Goal: Answer question/provide support: Share knowledge or assist other users

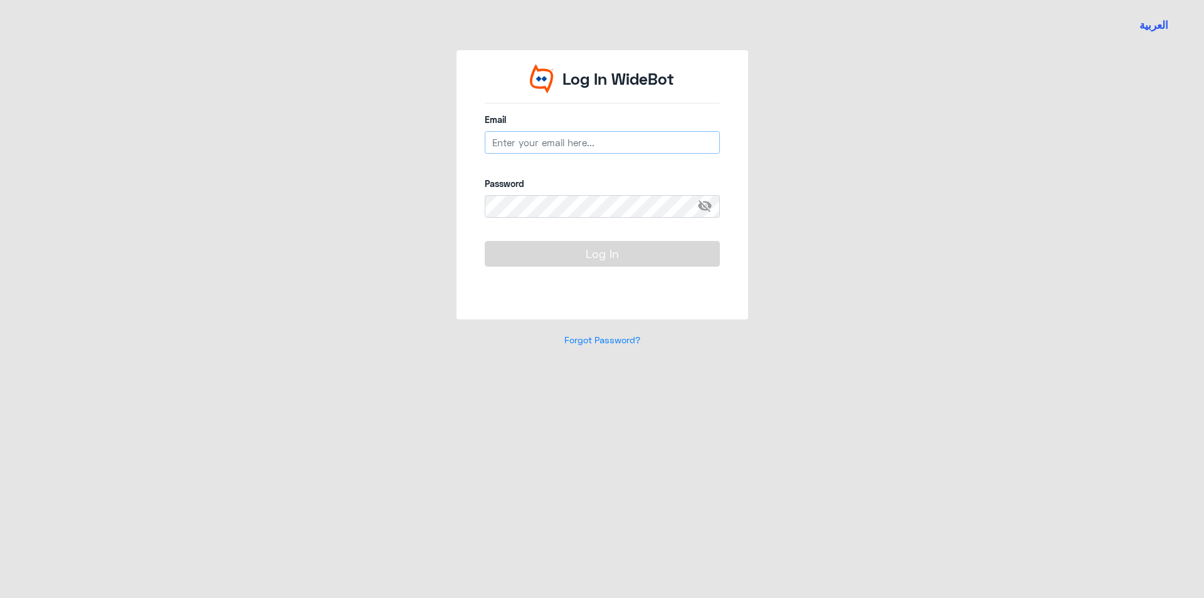
type input "[EMAIL_ADDRESS][DOMAIN_NAME]"
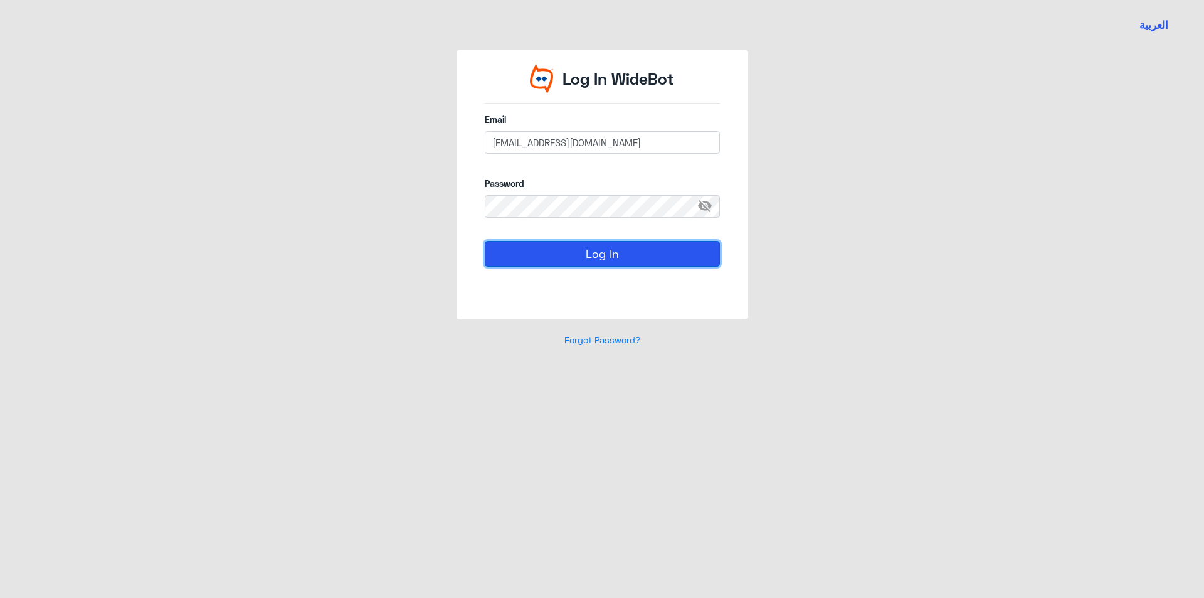
click at [605, 260] on button "Log In" at bounding box center [602, 253] width 235 height 25
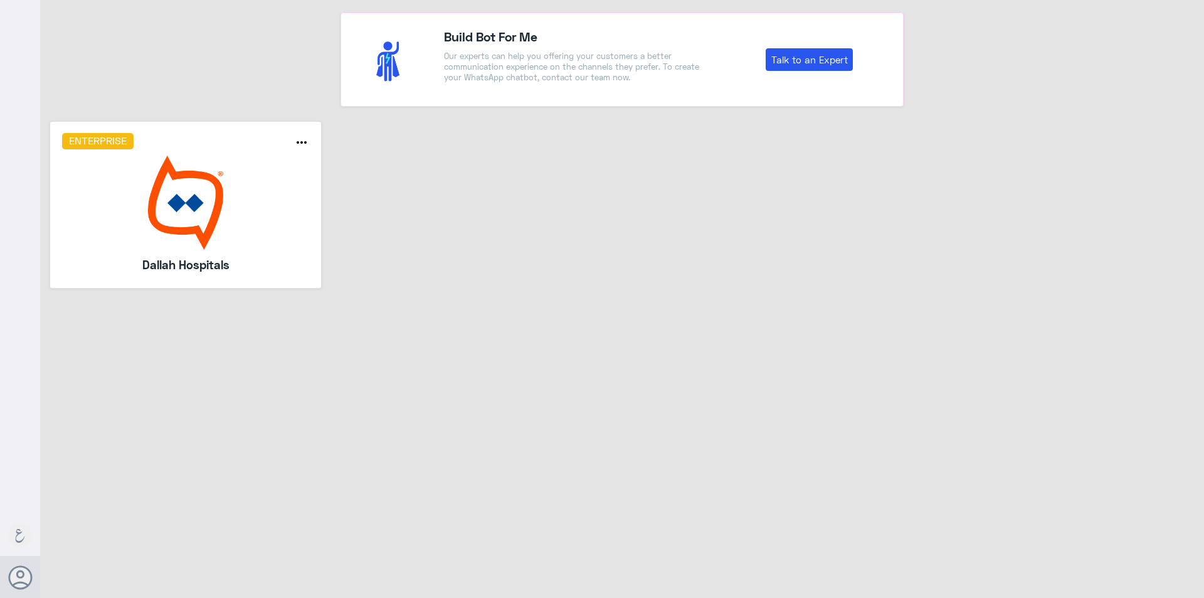
click at [183, 219] on img at bounding box center [186, 202] width 248 height 94
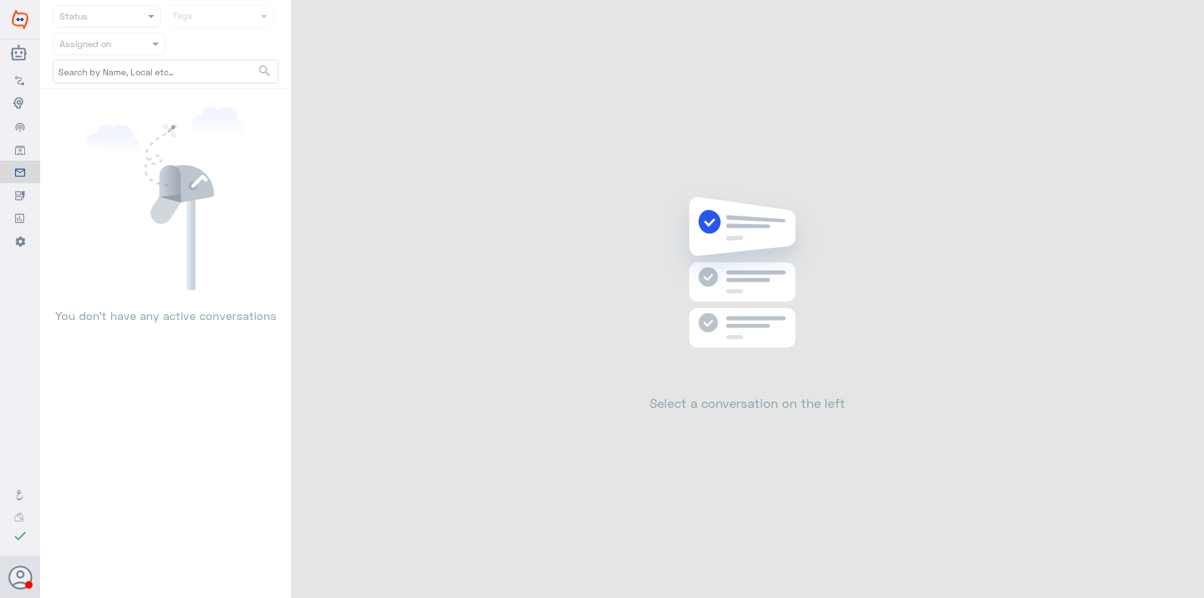
click at [152, 51] on nav "Status Tags Assigned on search" at bounding box center [165, 47] width 251 height 84
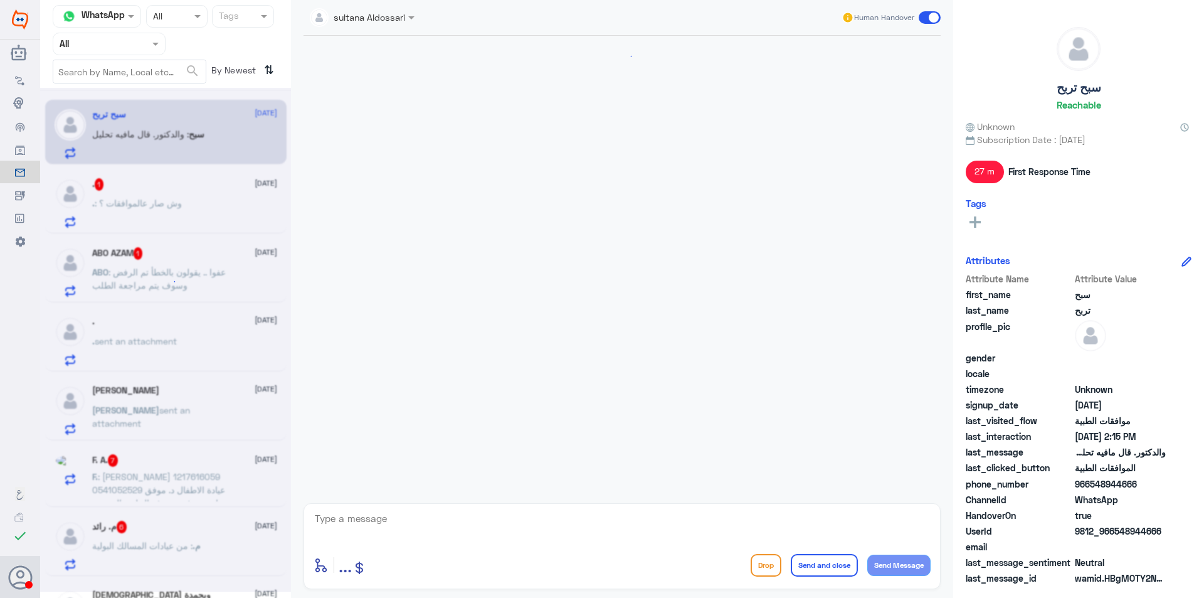
scroll to position [534, 0]
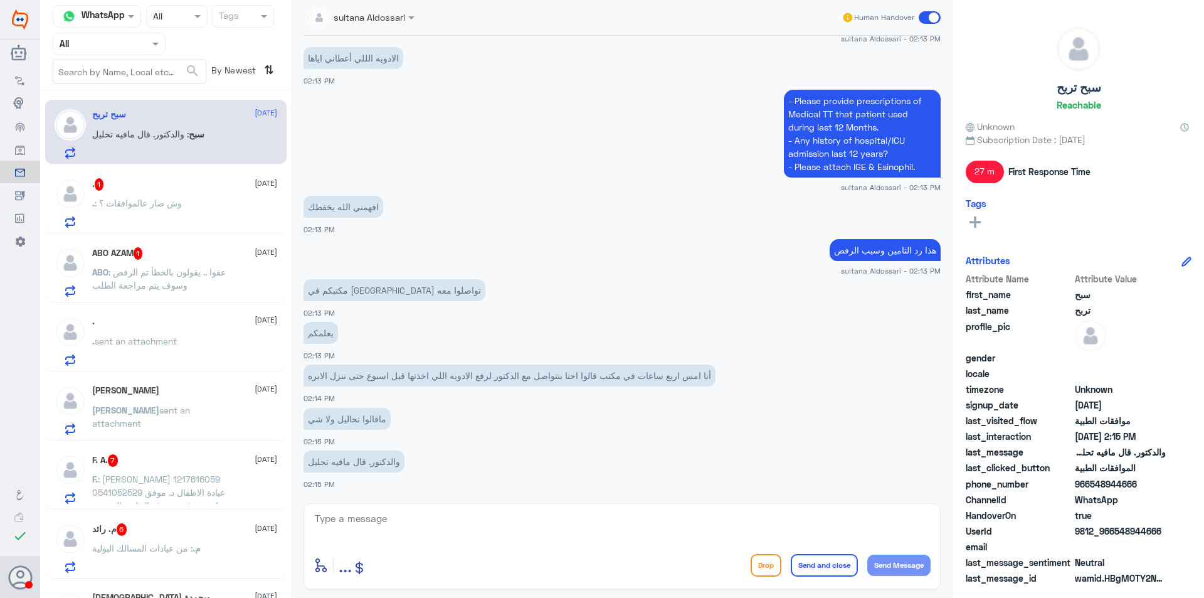
click at [80, 45] on input "text" at bounding box center [94, 43] width 69 height 14
click at [112, 145] on div "Your Team" at bounding box center [109, 156] width 113 height 29
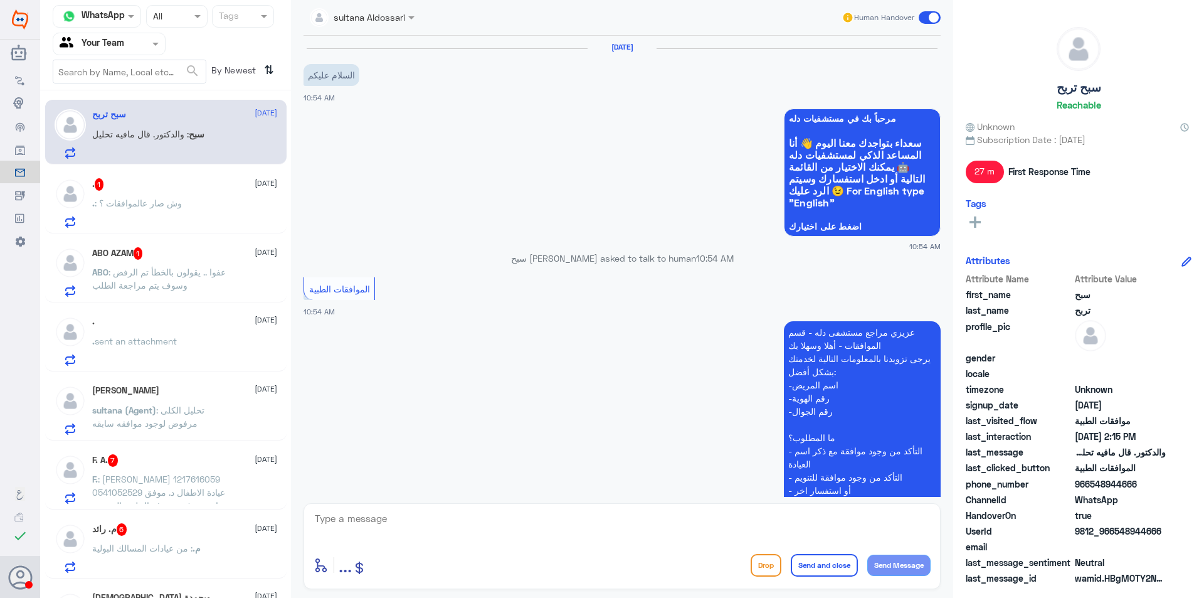
scroll to position [1340, 0]
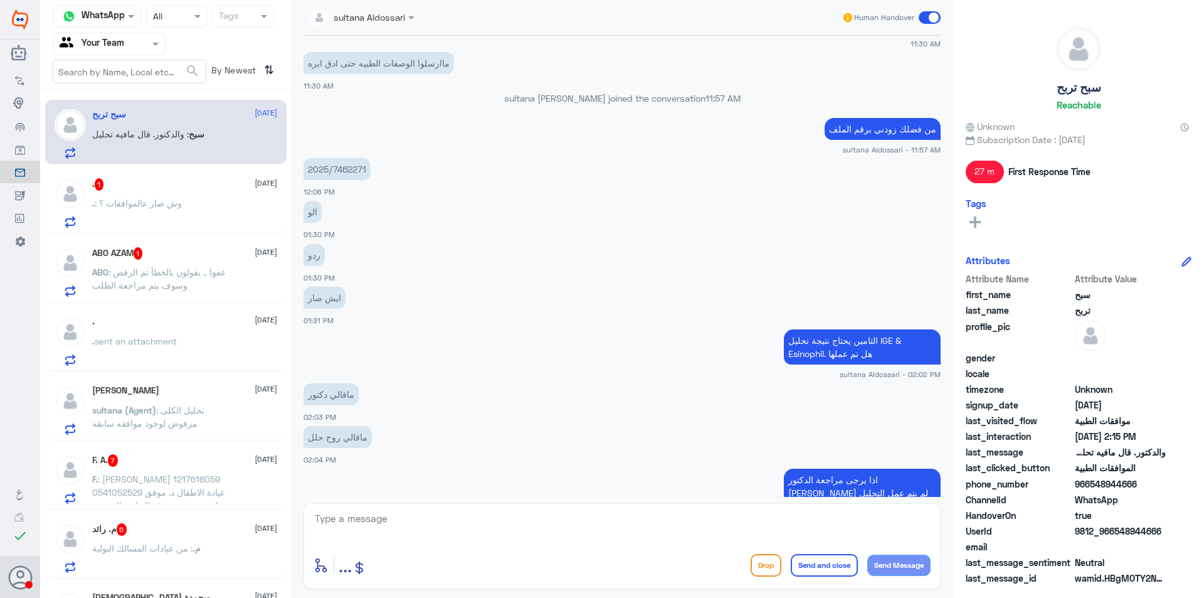
click at [342, 167] on p "2025/7462271" at bounding box center [336, 169] width 67 height 22
copy div "2025/7462271"
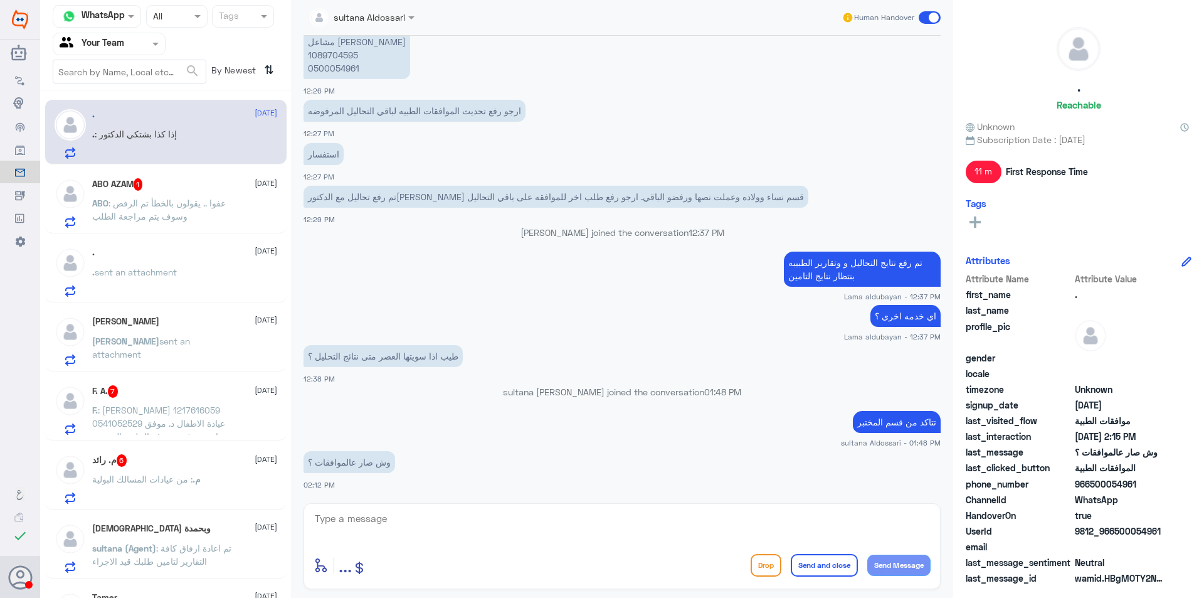
scroll to position [616, 0]
click at [155, 187] on div "ABO AZAM 1 [DATE]" at bounding box center [184, 184] width 185 height 13
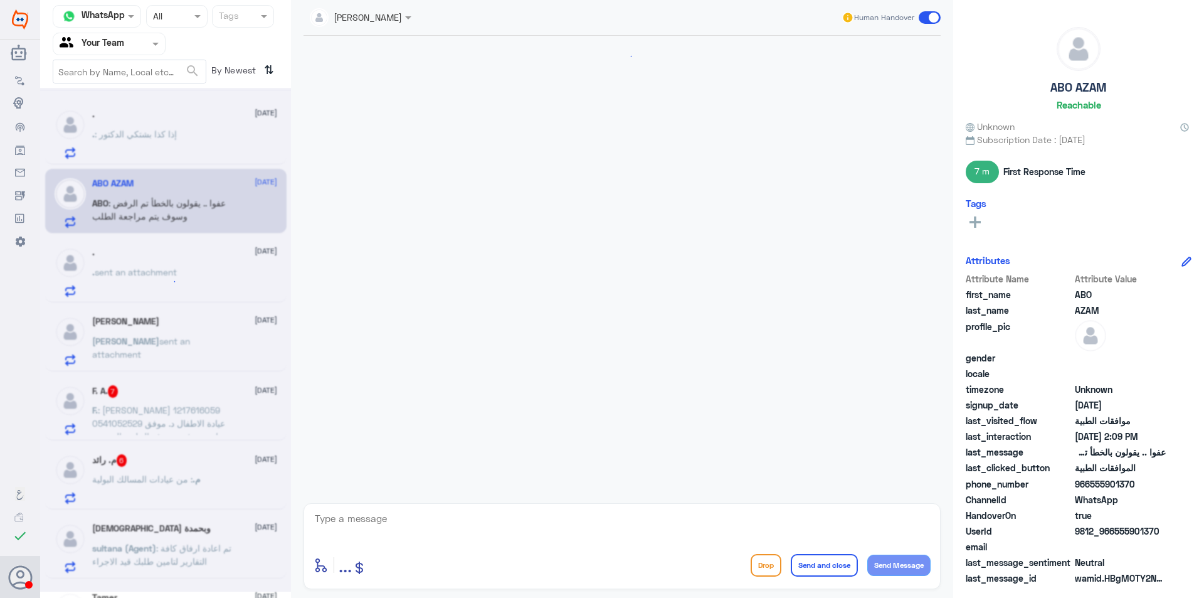
scroll to position [871, 0]
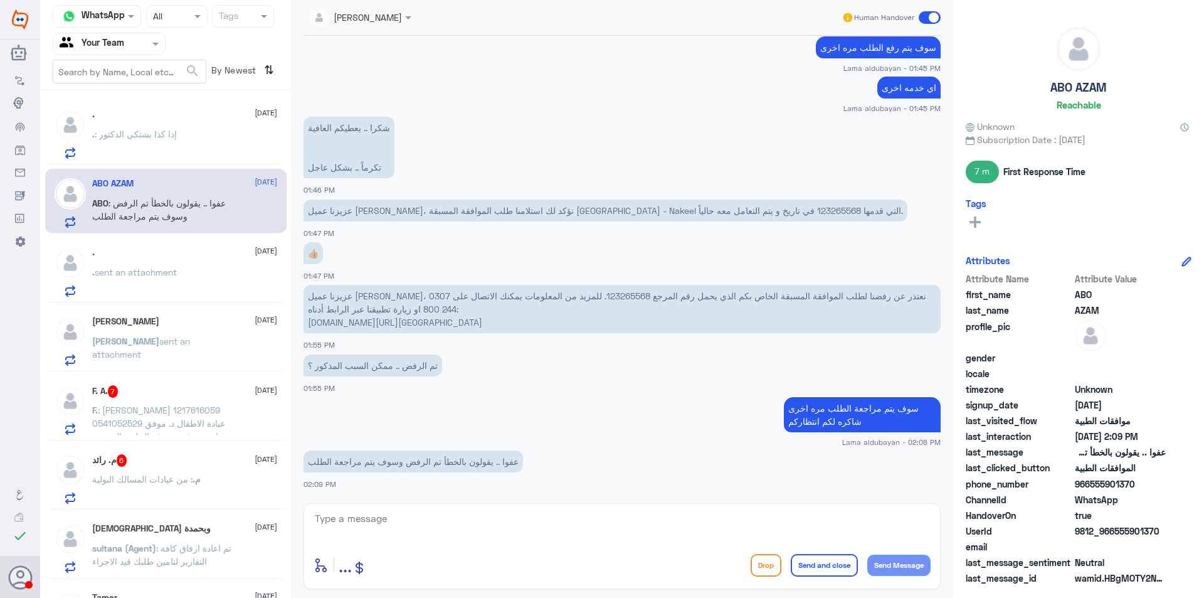
click at [164, 150] on p ". : إذا كذا بشتكي الدكتور" at bounding box center [134, 142] width 85 height 31
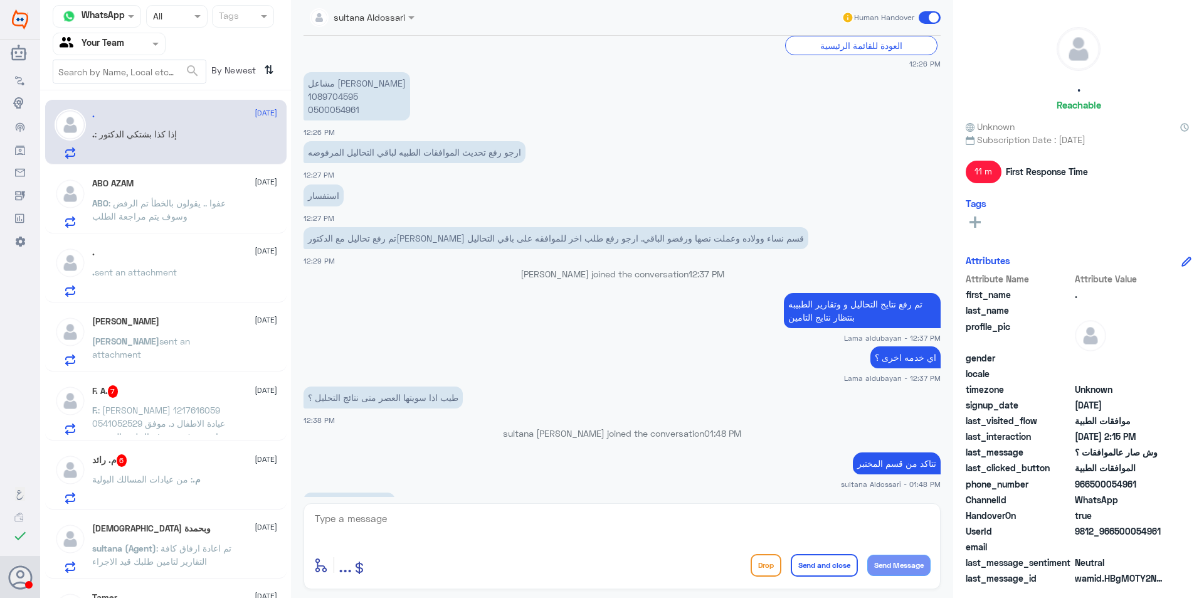
scroll to position [554, 0]
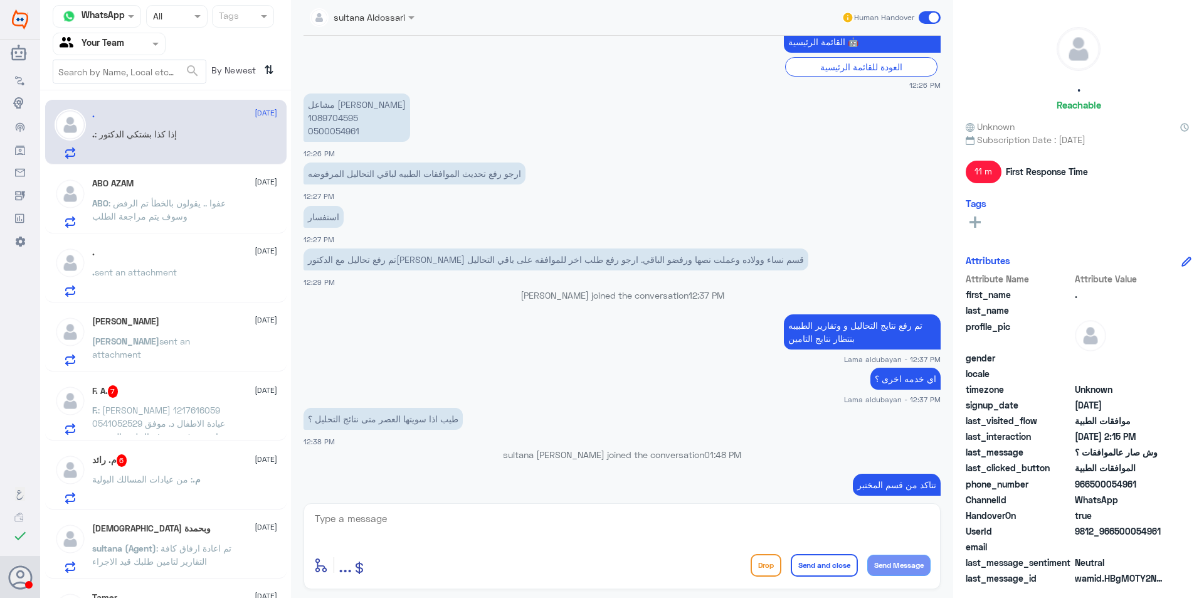
click at [192, 187] on div "ABO AZAM [DATE]" at bounding box center [184, 183] width 185 height 11
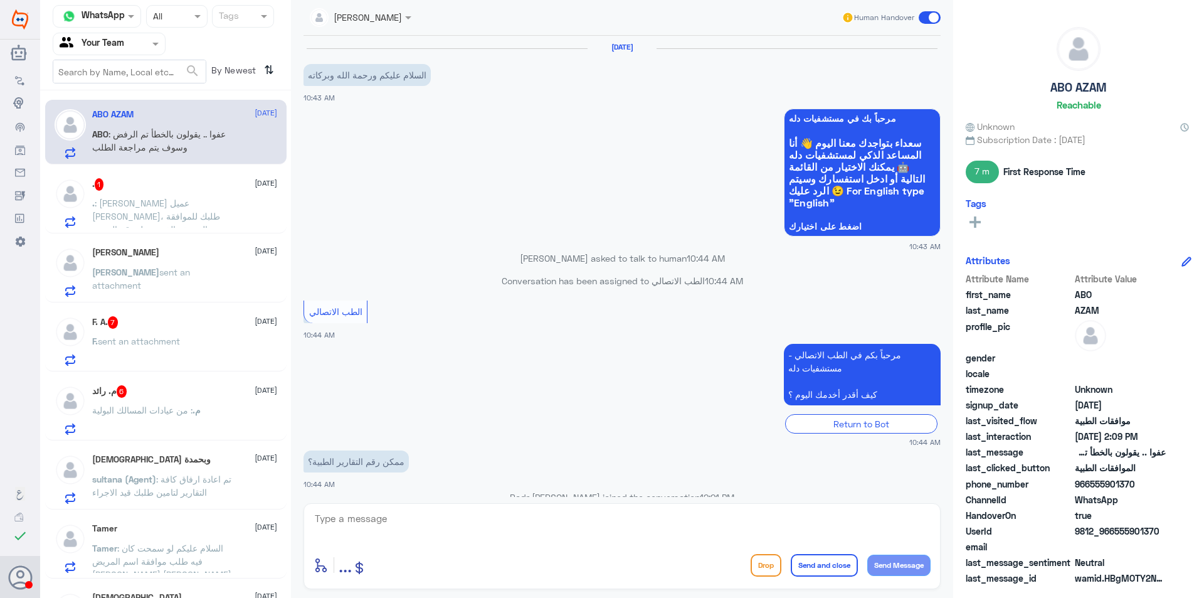
scroll to position [831, 0]
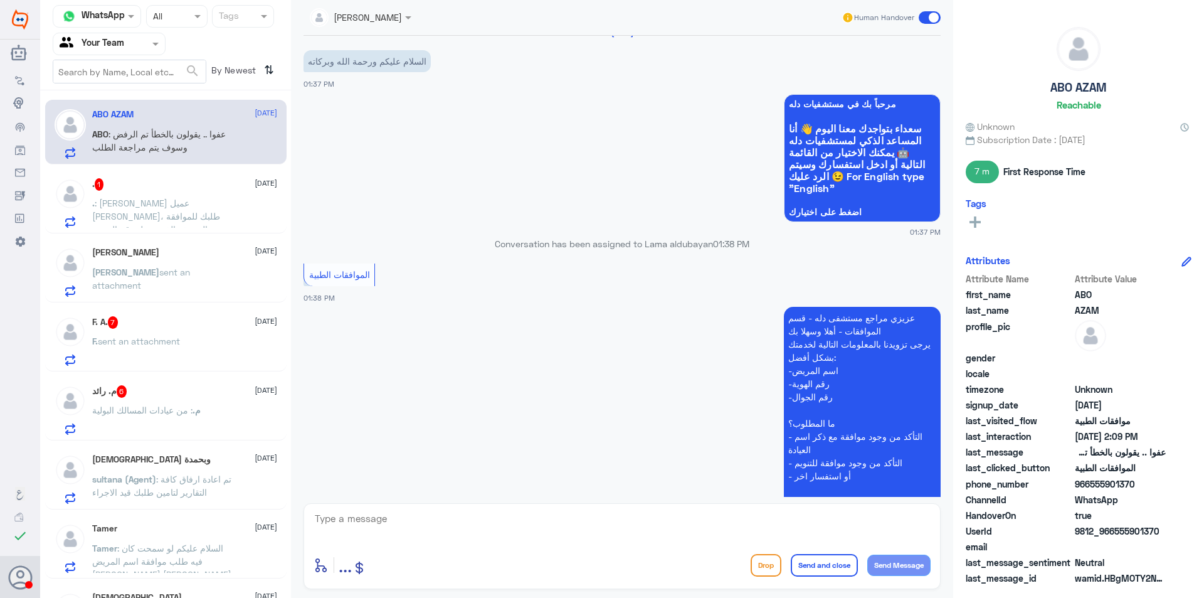
click at [203, 213] on span ": [PERSON_NAME] عميل [PERSON_NAME]، طلبك للموافقة المسبقة الذي يحمل رقم المرجع …" at bounding box center [159, 248] width 134 height 103
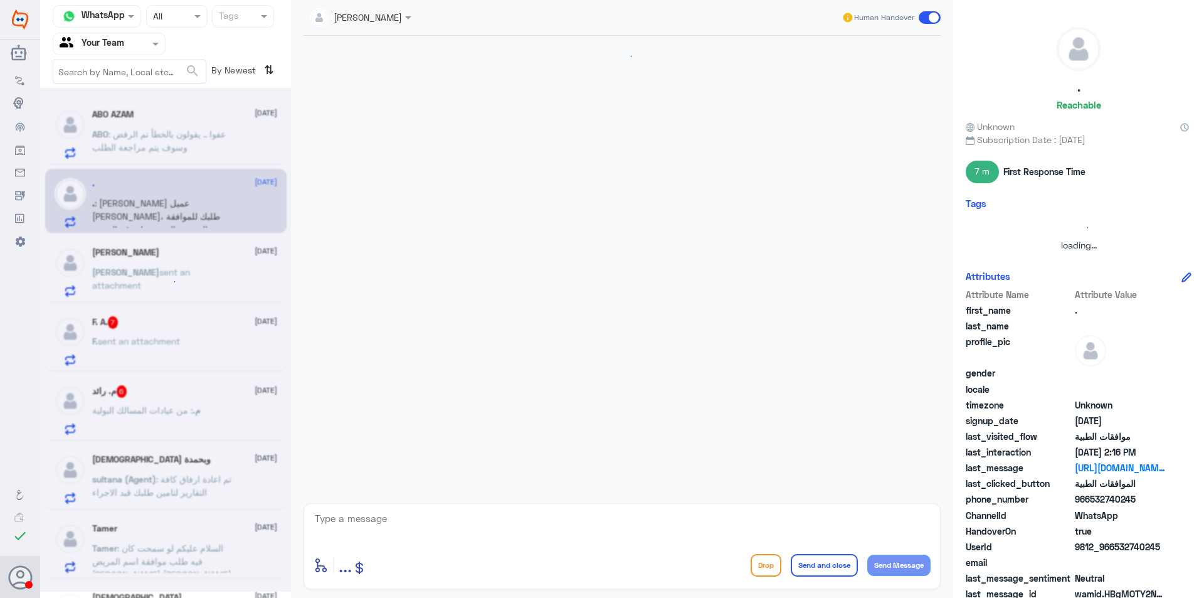
scroll to position [822, 0]
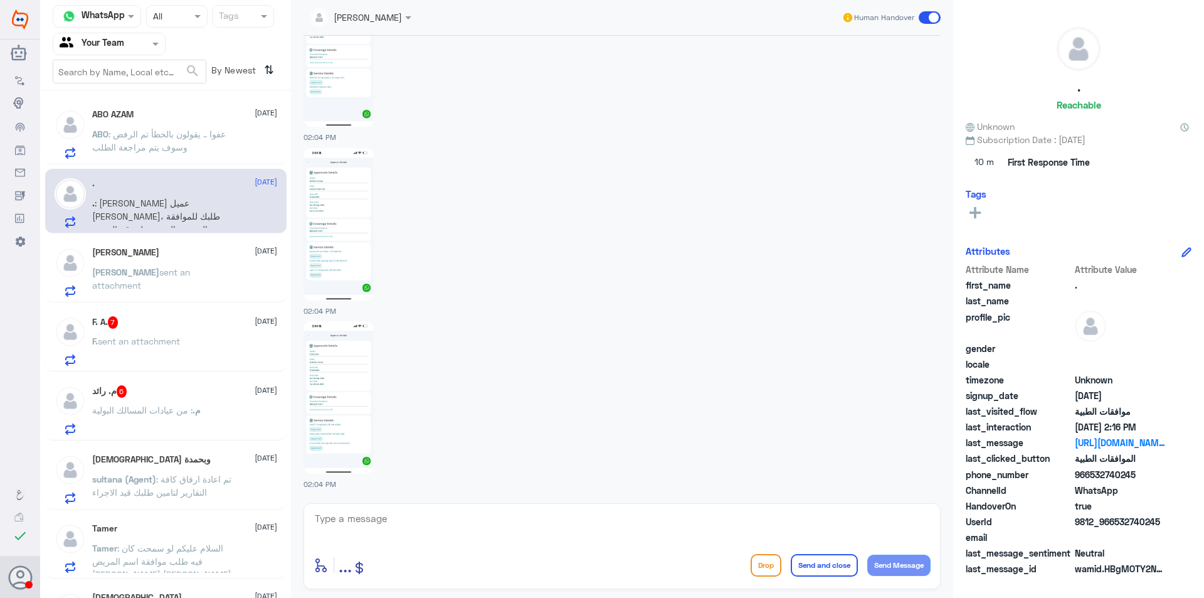
click at [207, 283] on div "[PERSON_NAME] sent an attachment" at bounding box center [184, 282] width 185 height 28
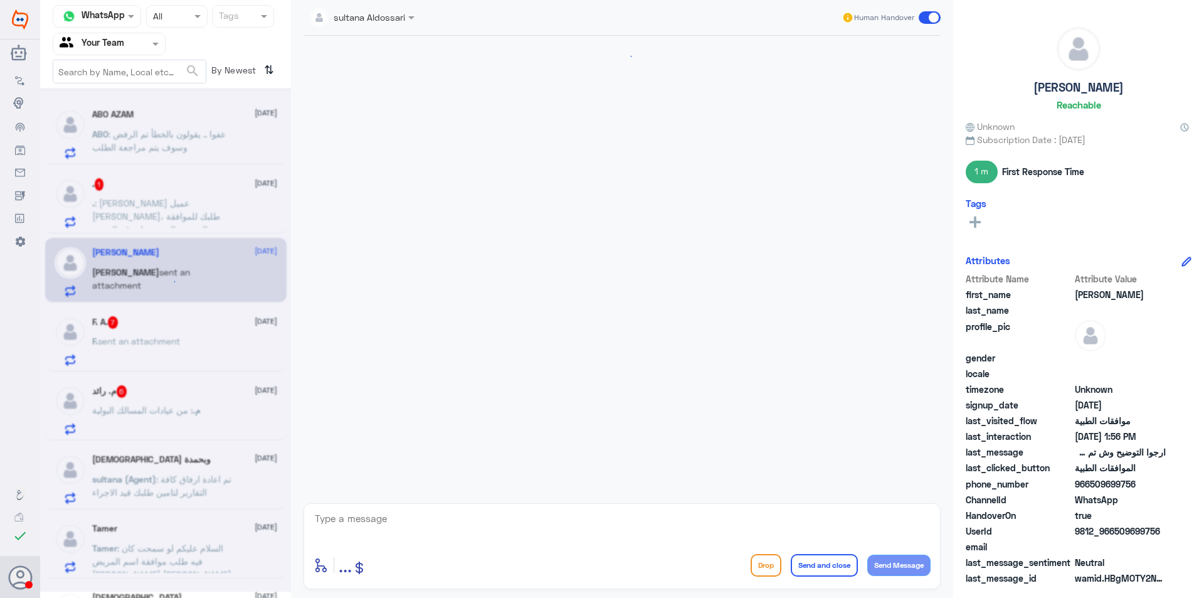
scroll to position [1165, 0]
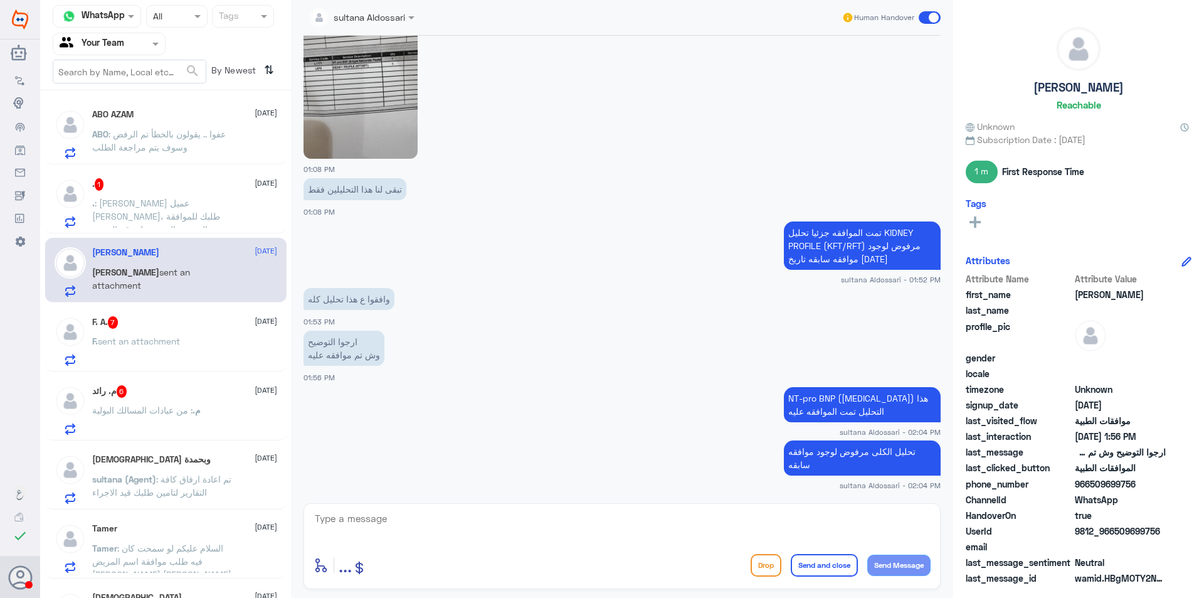
click at [180, 338] on span "sent an attachment" at bounding box center [139, 340] width 82 height 11
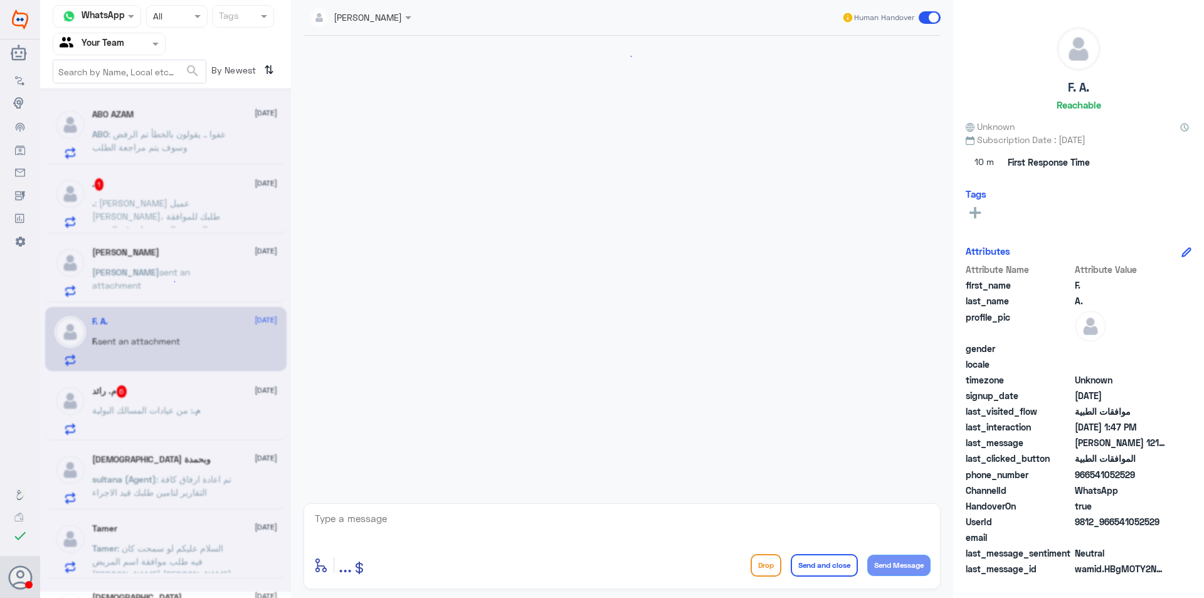
scroll to position [1746, 0]
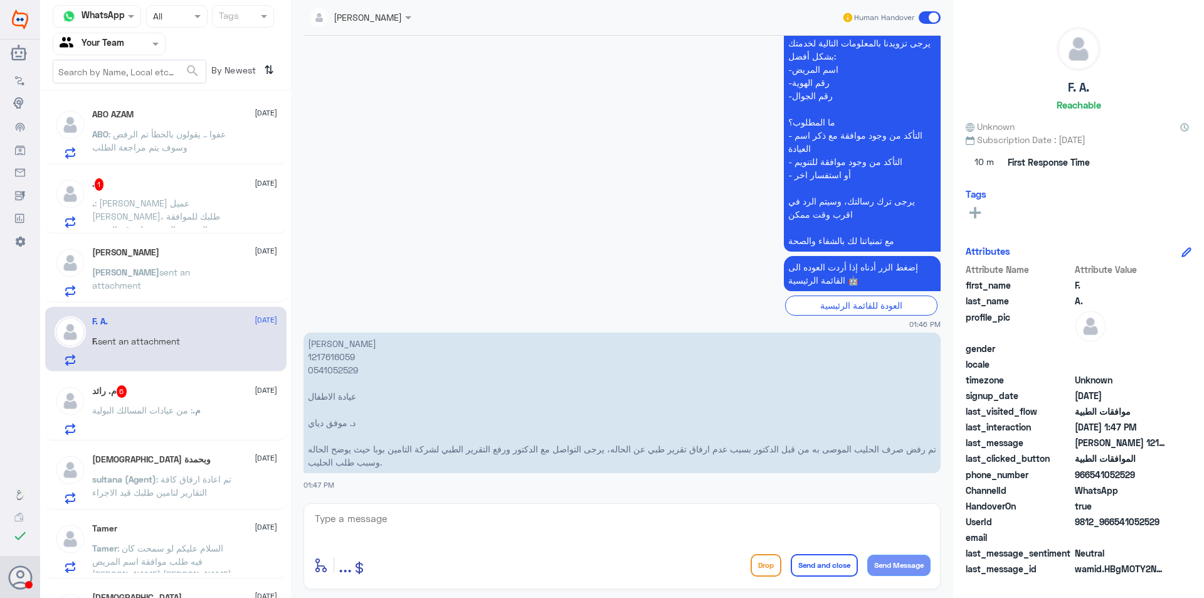
click at [185, 220] on span ": [PERSON_NAME] عميل [PERSON_NAME]، طلبك للموافقة المسبقة الذي يحمل رقم المرجع …" at bounding box center [159, 248] width 134 height 103
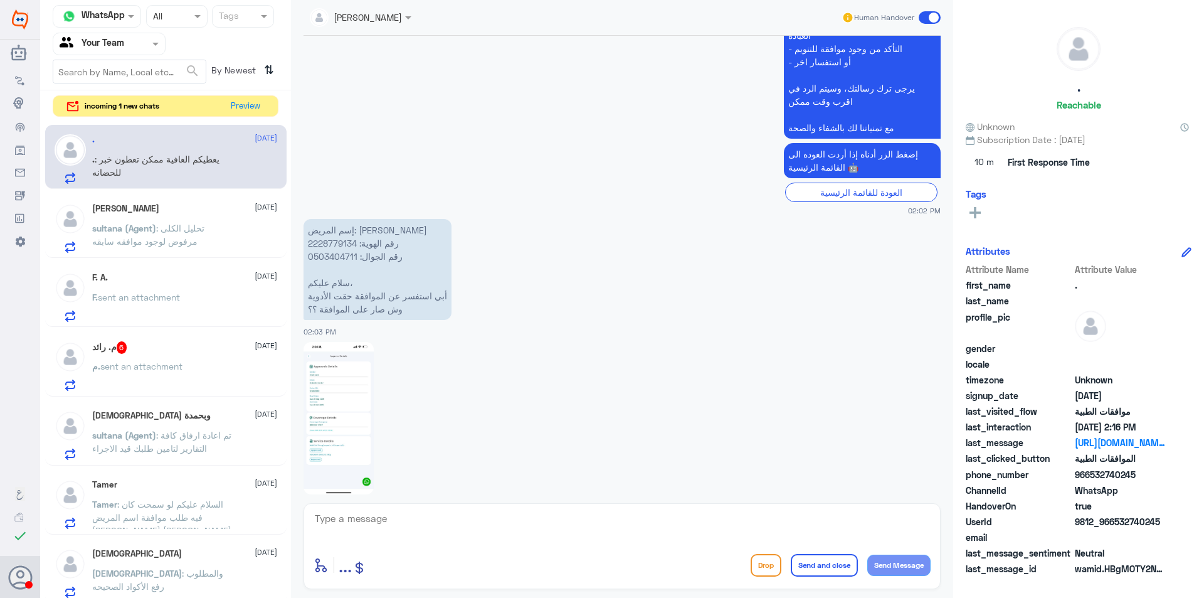
scroll to position [383, 0]
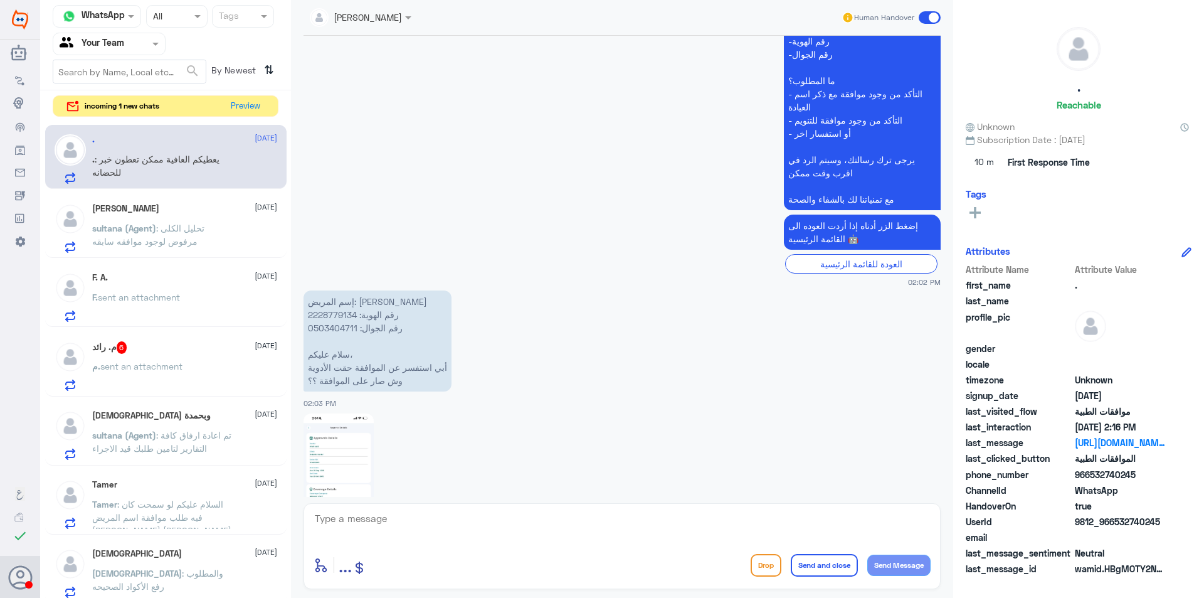
click at [334, 325] on p "إسم المريض: [PERSON_NAME] رقم الهوية: 2228779134 رقم الجوال: 0503404711 سلام عل…" at bounding box center [377, 340] width 148 height 101
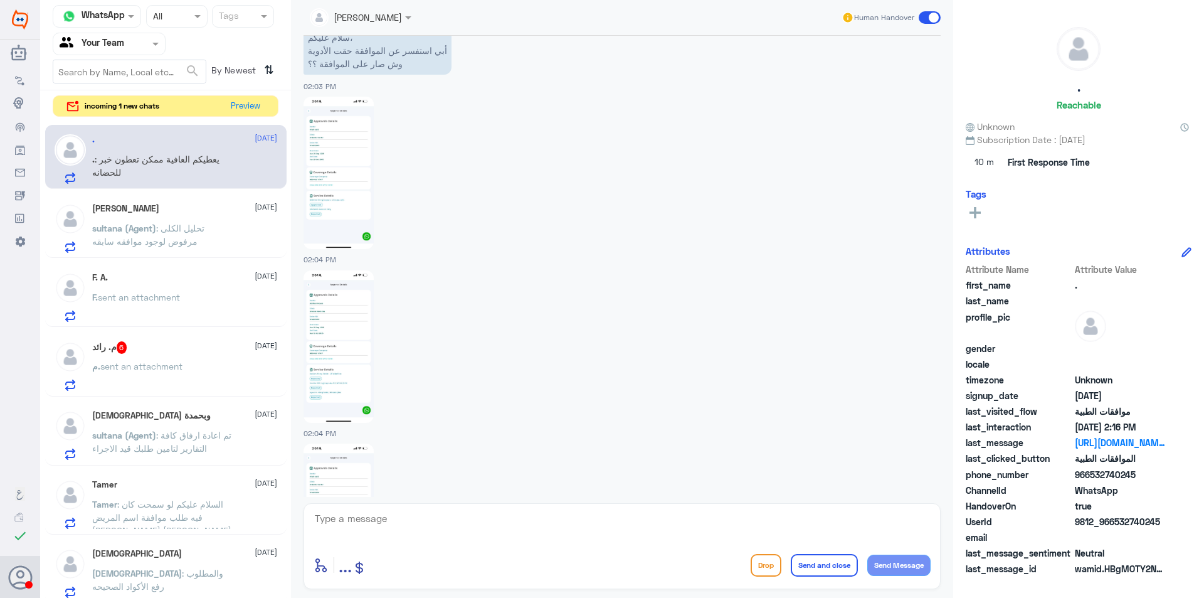
scroll to position [822, 0]
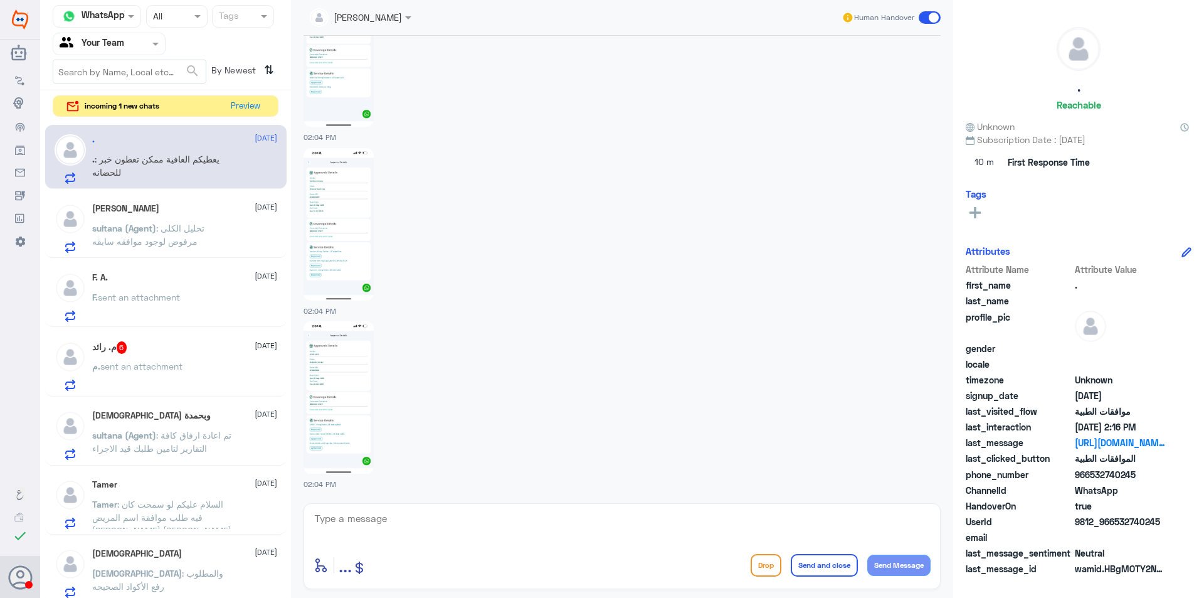
click at [161, 231] on span ": تحليل الكلى مرفوض لوجود موافقه سابقه" at bounding box center [148, 235] width 112 height 24
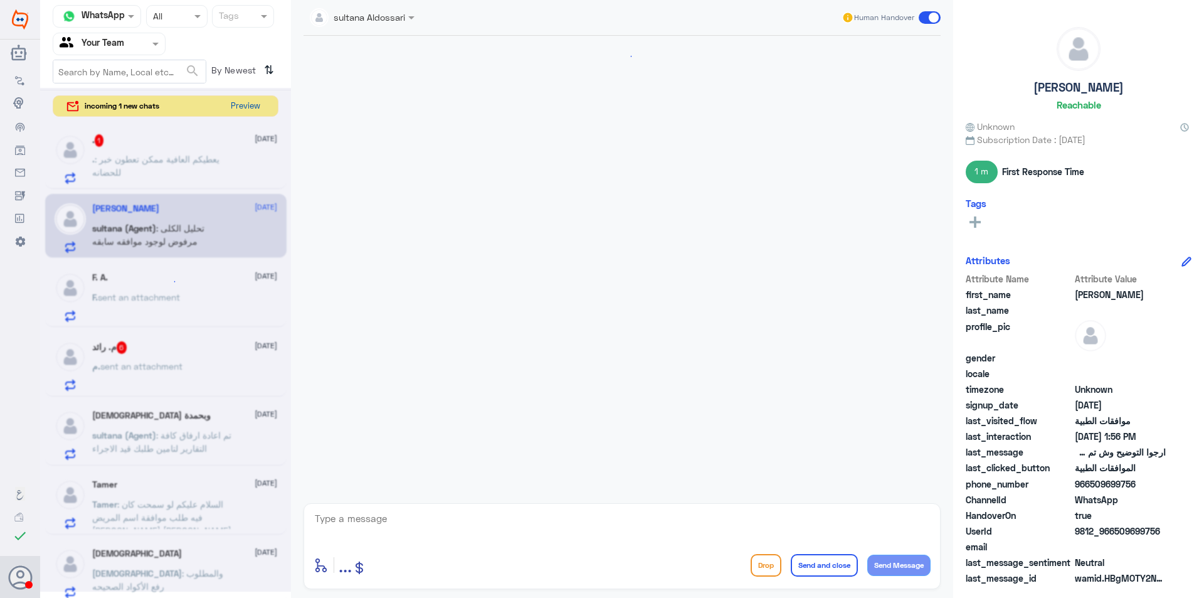
scroll to position [1165, 0]
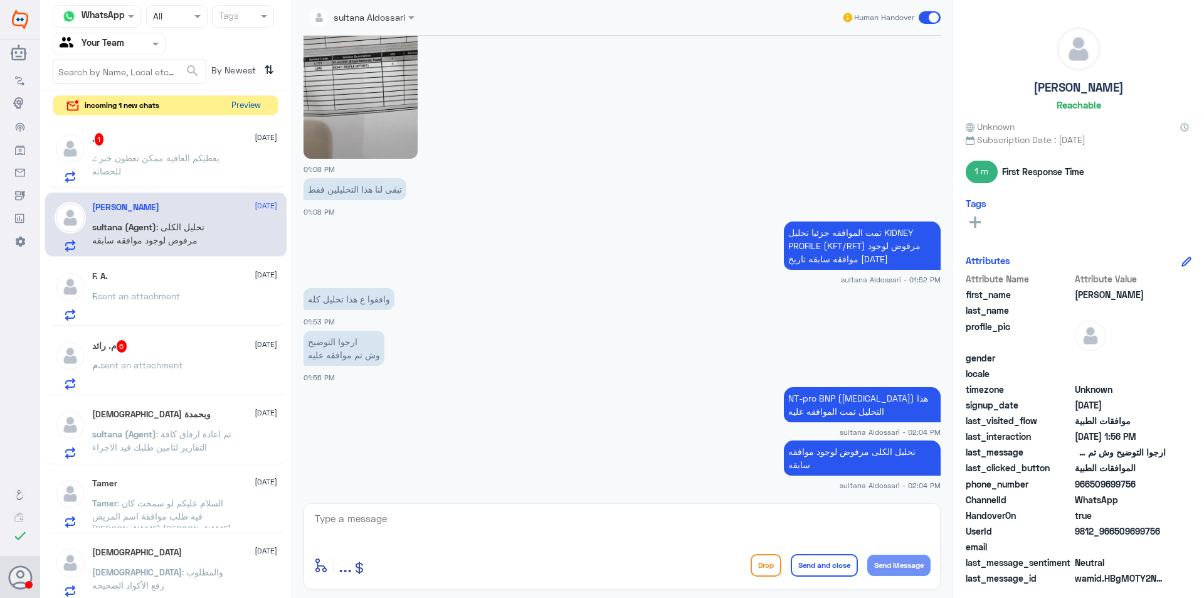
click at [251, 102] on button "Preview" at bounding box center [245, 105] width 39 height 19
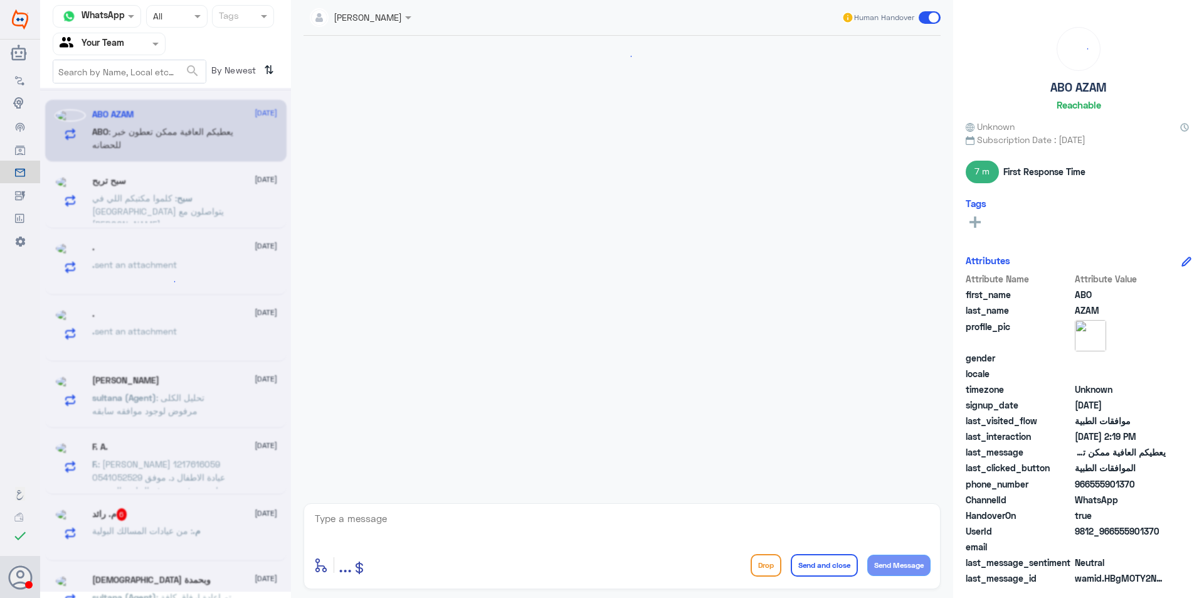
scroll to position [822, 0]
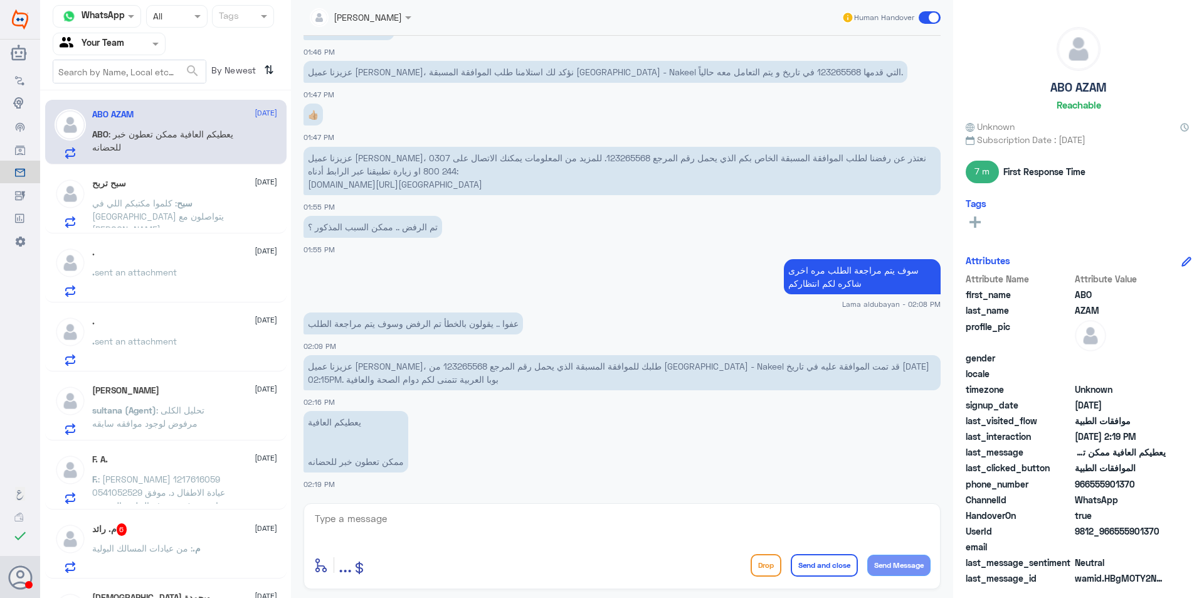
drag, startPoint x: 204, startPoint y: 201, endPoint x: 207, endPoint y: 211, distance: 10.3
click at [207, 211] on p "سبح : كلموا مكتبكم اللي في [GEOGRAPHIC_DATA] يتواصلون مع [PERSON_NAME]" at bounding box center [162, 211] width 141 height 31
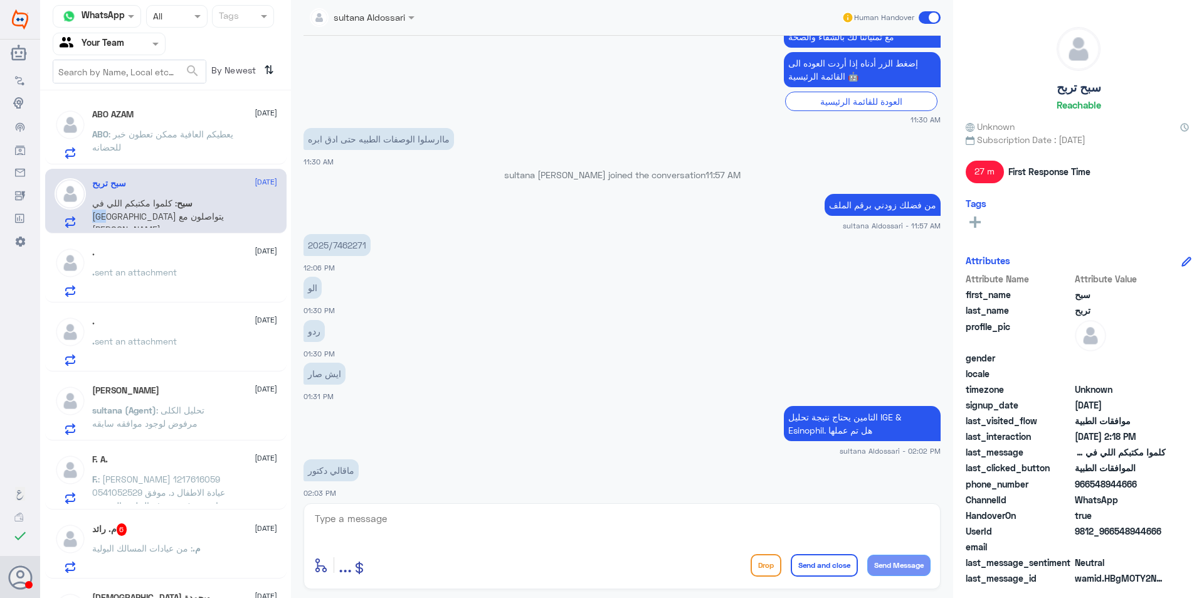
scroll to position [1041, 0]
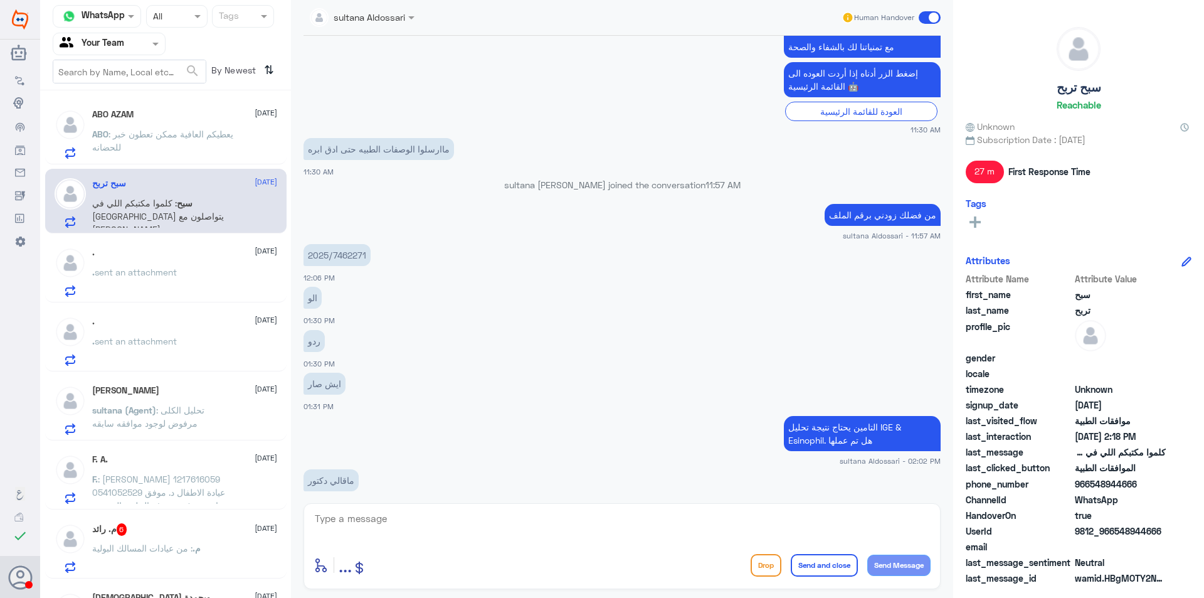
click at [333, 258] on p "2025/7462271" at bounding box center [336, 255] width 67 height 22
copy div "2025/7462271"
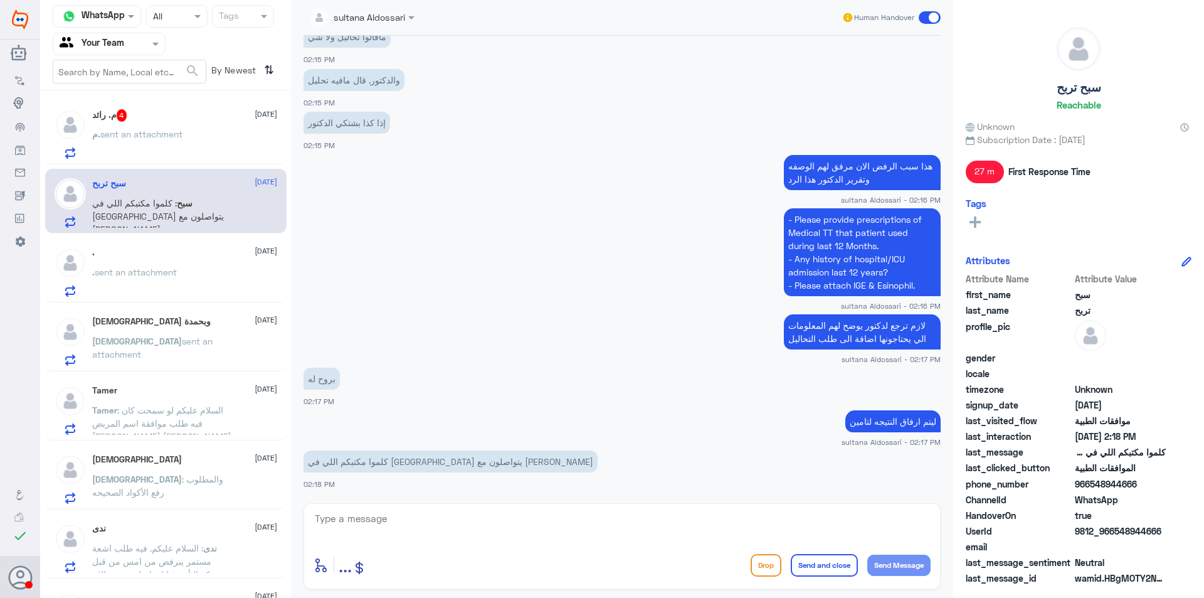
scroll to position [604, 0]
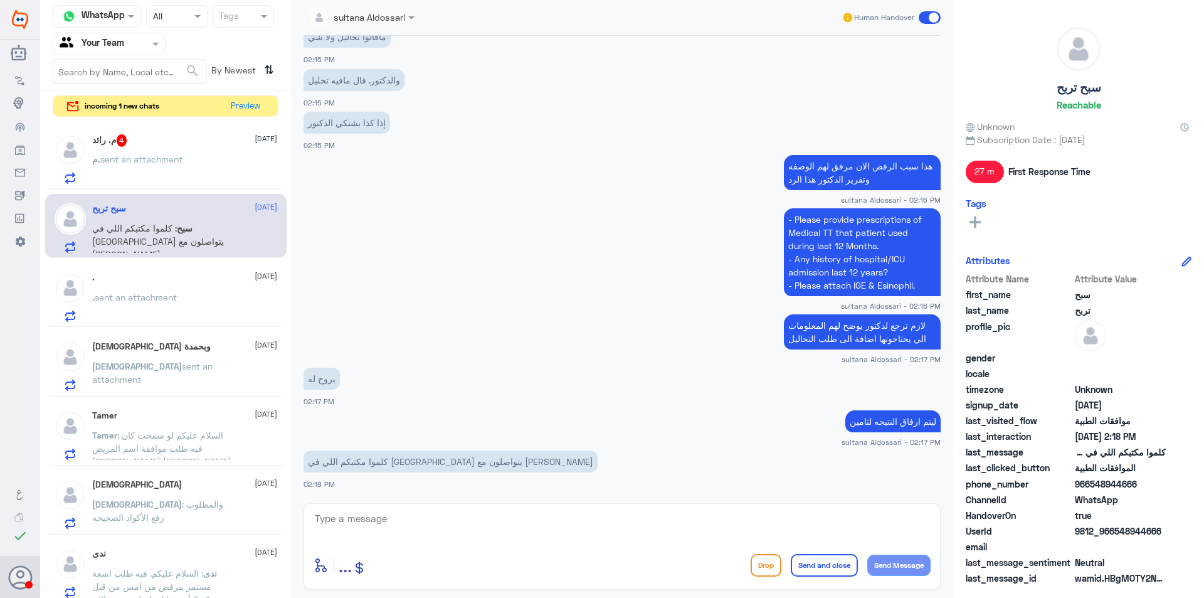
click at [204, 154] on div "م. رائد 4 [DATE] م. sent an attachment" at bounding box center [184, 159] width 185 height 50
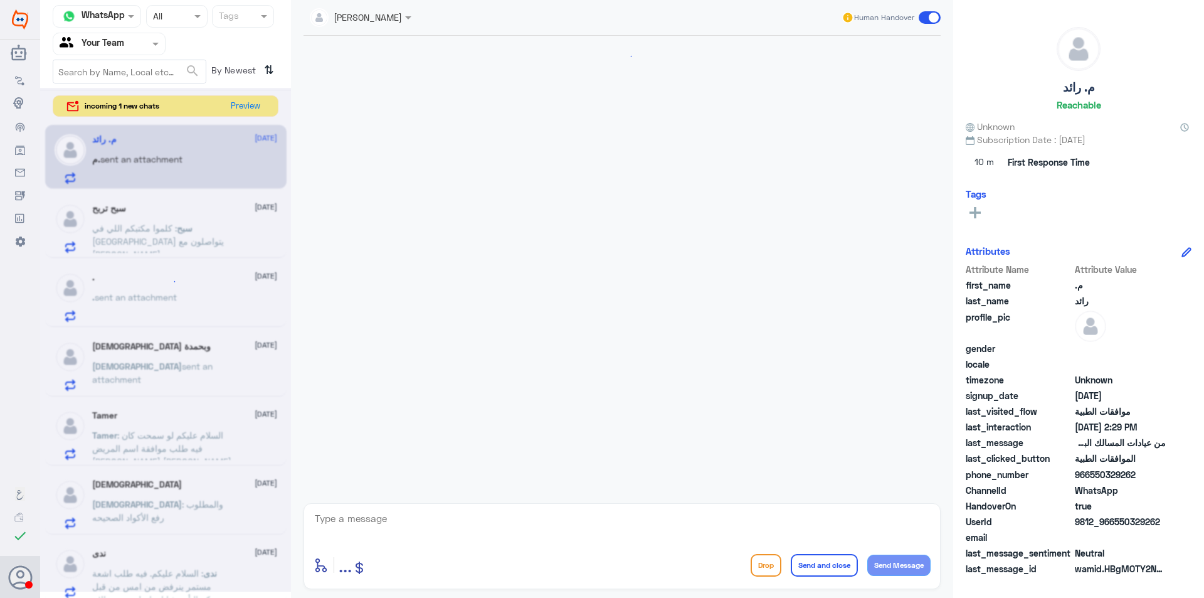
scroll to position [1093, 0]
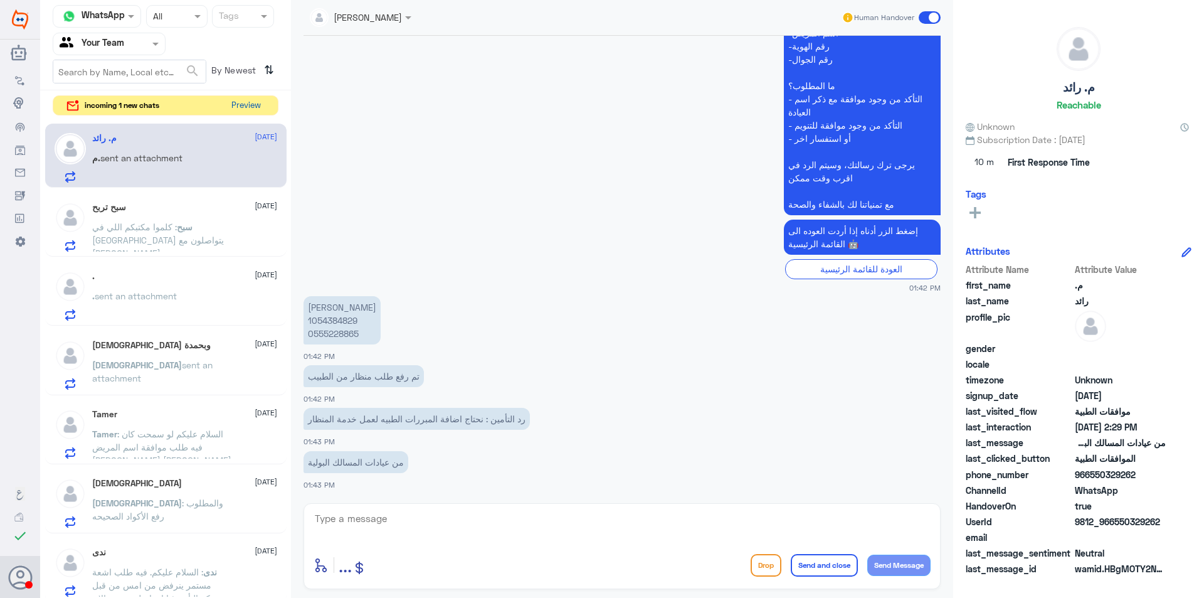
click at [255, 105] on button "Preview" at bounding box center [245, 105] width 39 height 19
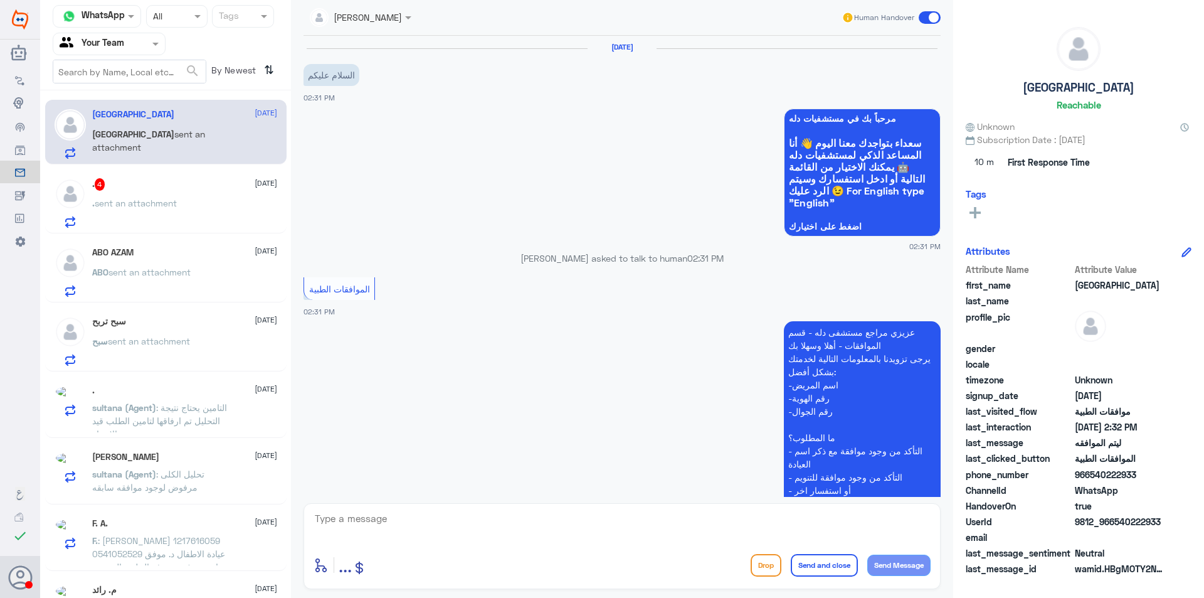
scroll to position [352, 0]
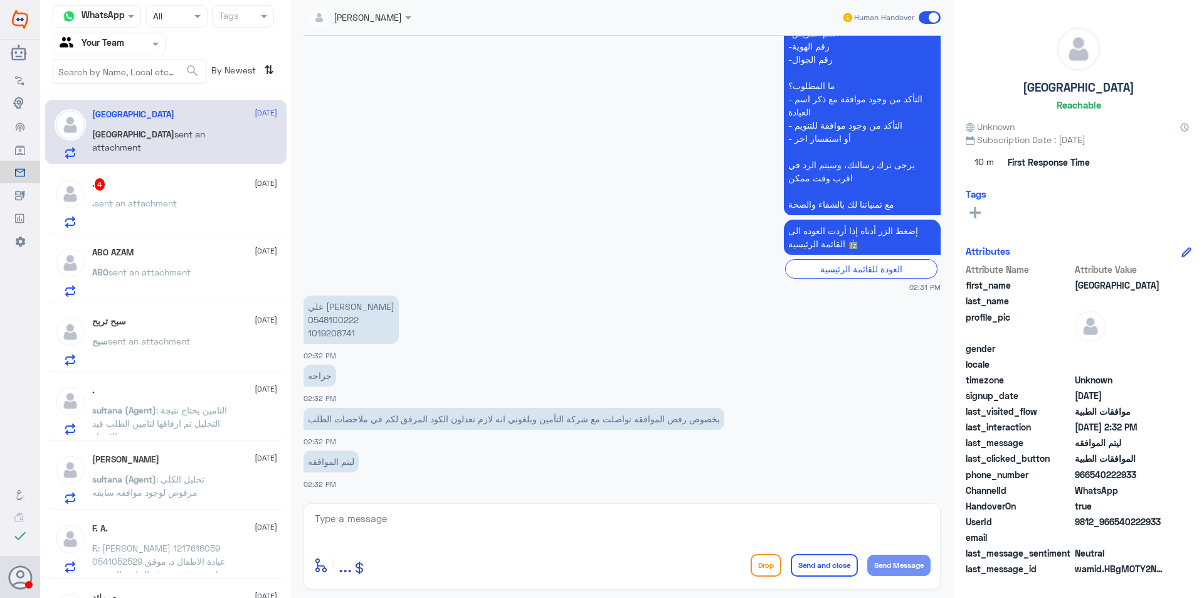
click at [202, 209] on div ". sent an attachment" at bounding box center [184, 213] width 185 height 28
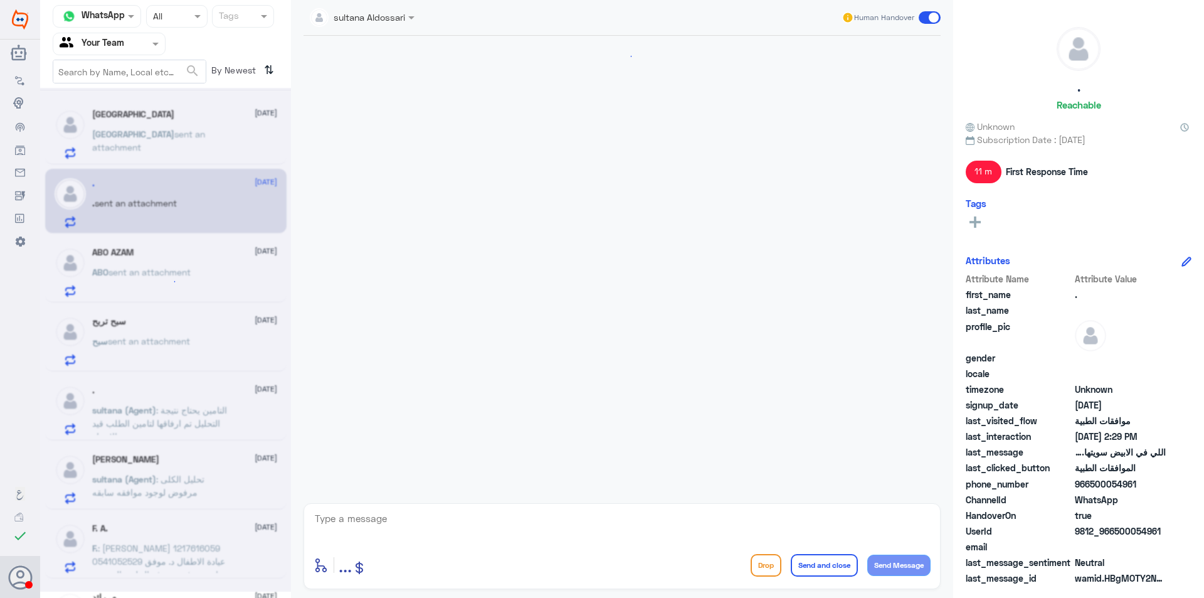
scroll to position [772, 0]
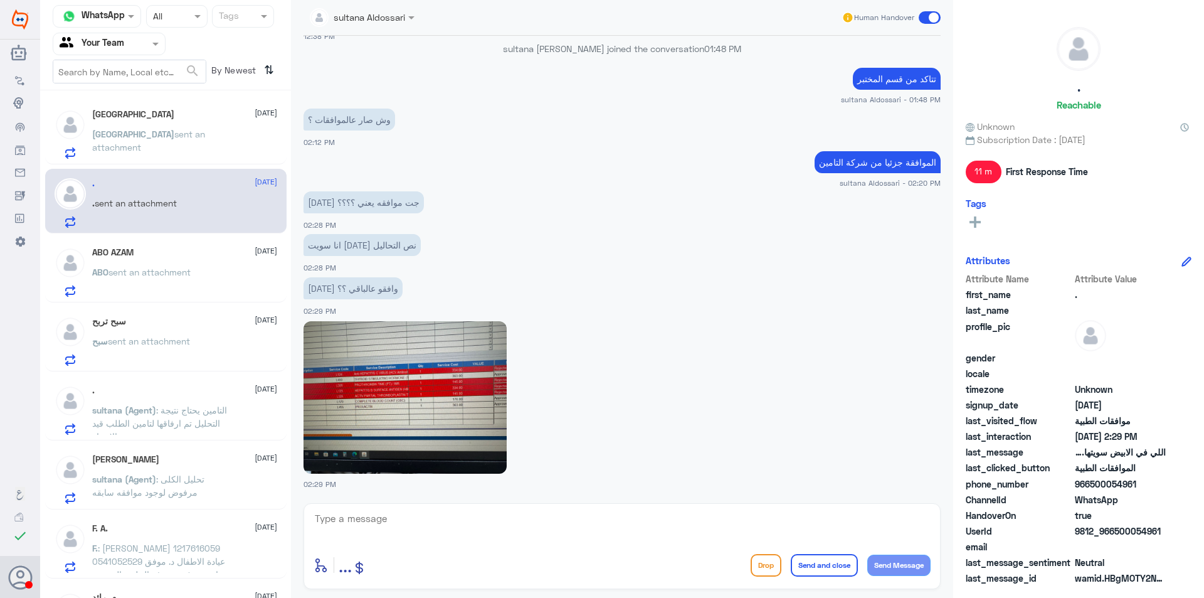
click at [426, 384] on img at bounding box center [404, 397] width 203 height 152
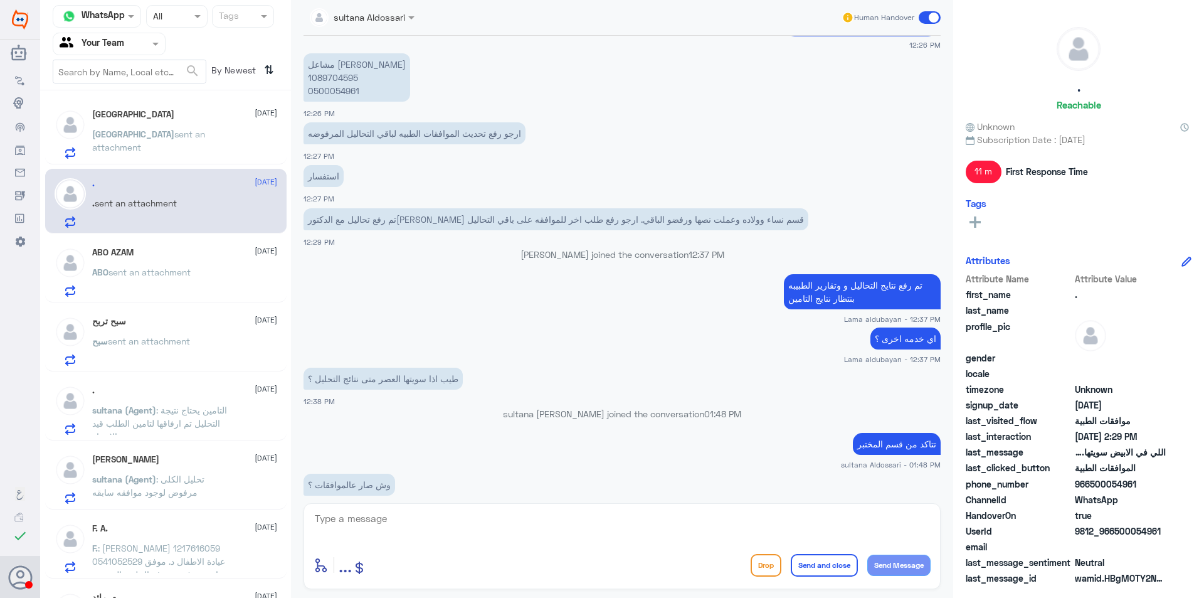
scroll to position [333, 0]
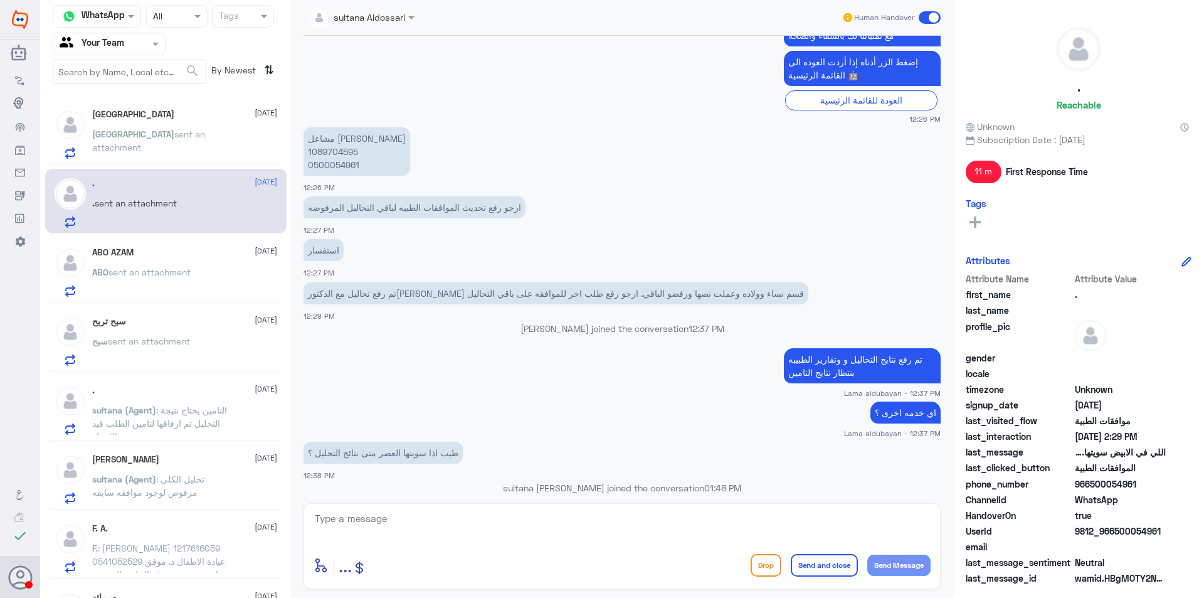
click at [335, 154] on p "مشاعل [PERSON_NAME] 1089704595 0500054961" at bounding box center [356, 151] width 107 height 48
copy p "1089704595"
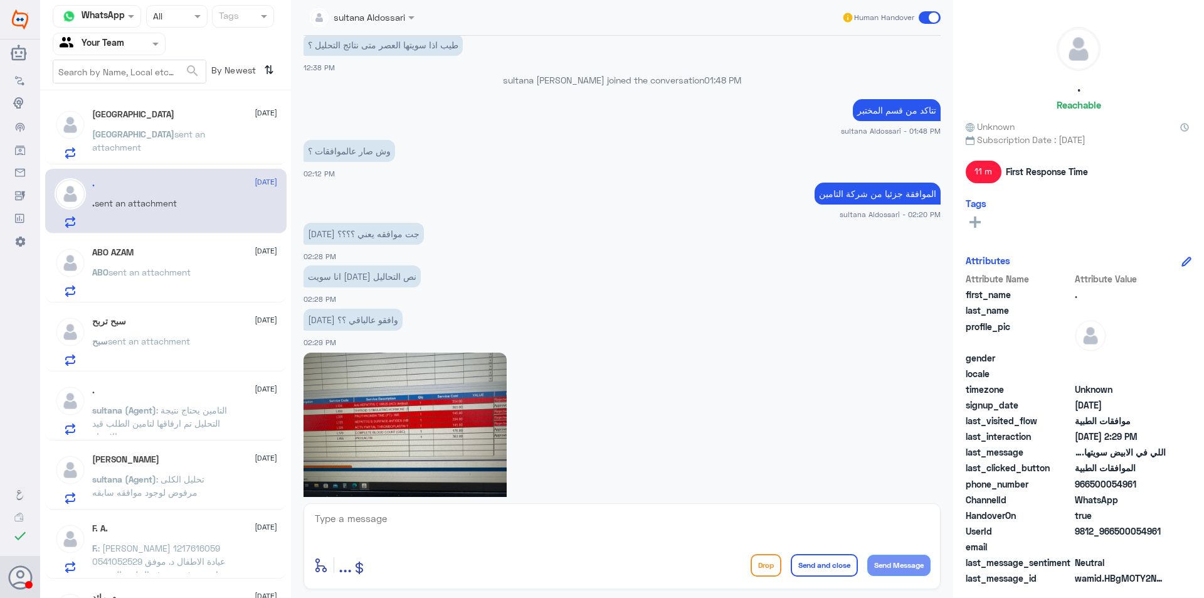
scroll to position [772, 0]
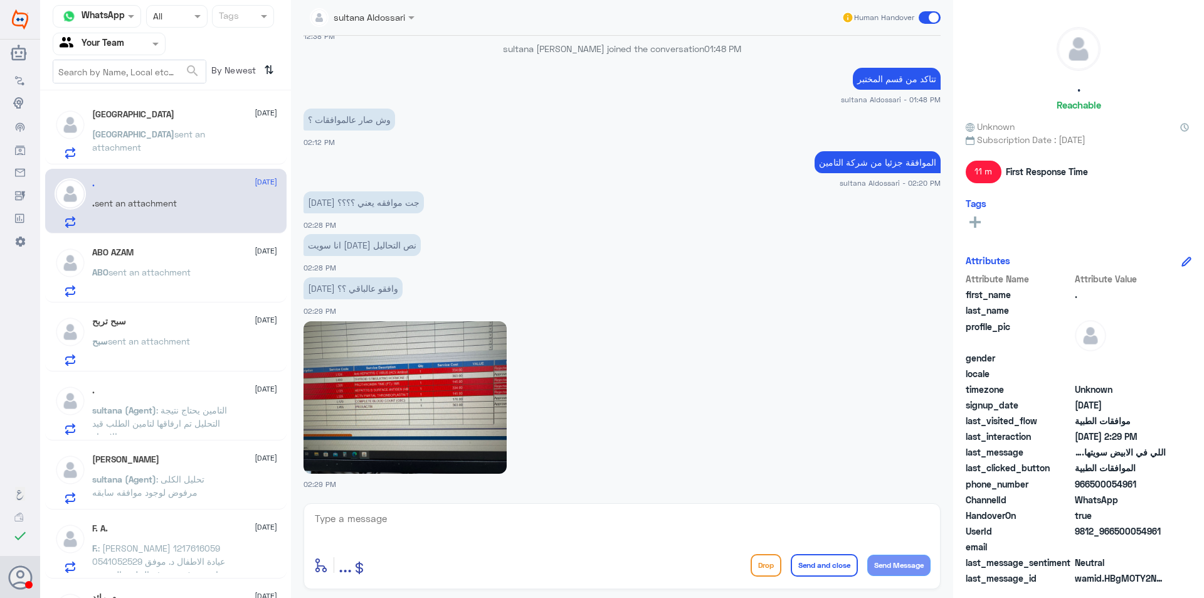
click at [459, 394] on img at bounding box center [404, 397] width 203 height 152
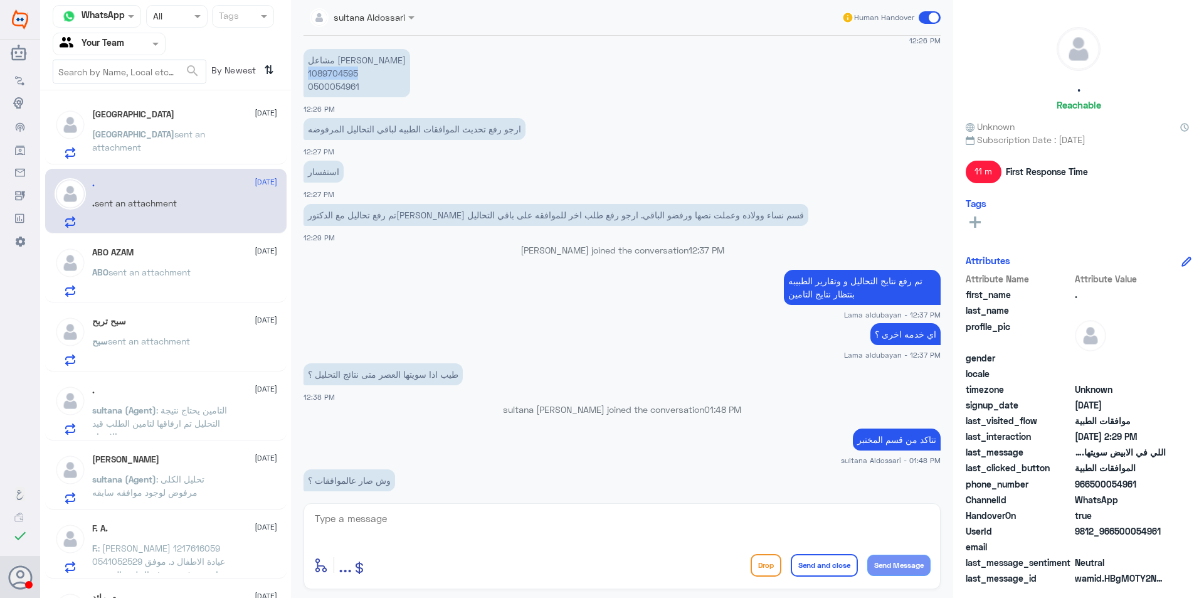
scroll to position [396, 0]
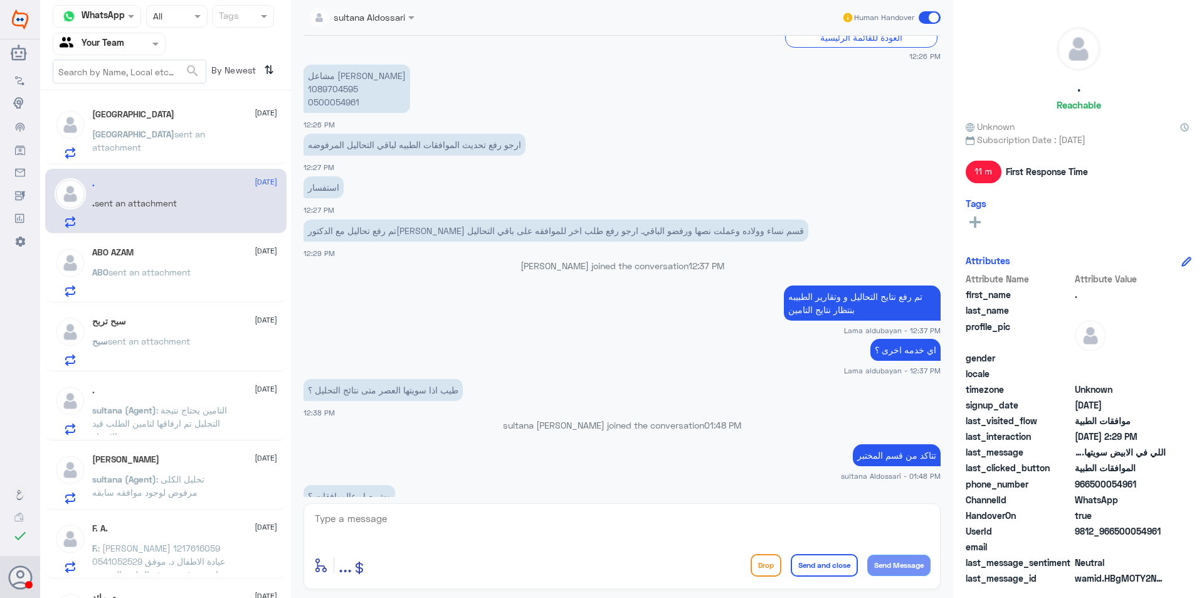
click at [191, 294] on p "ABO sent an attachment" at bounding box center [141, 280] width 98 height 31
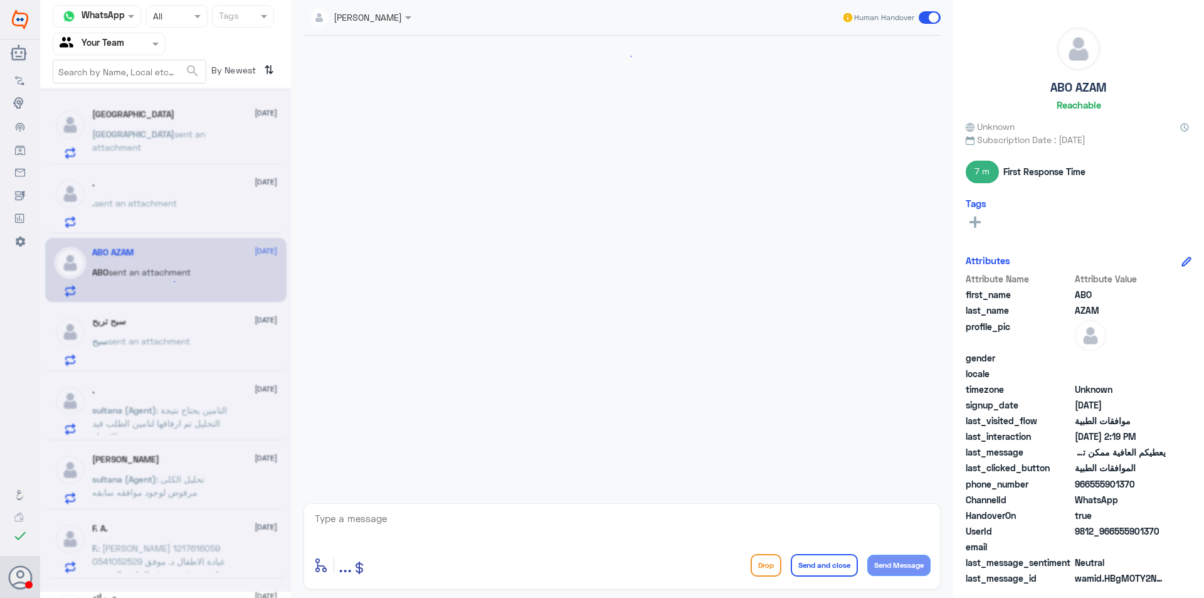
scroll to position [822, 0]
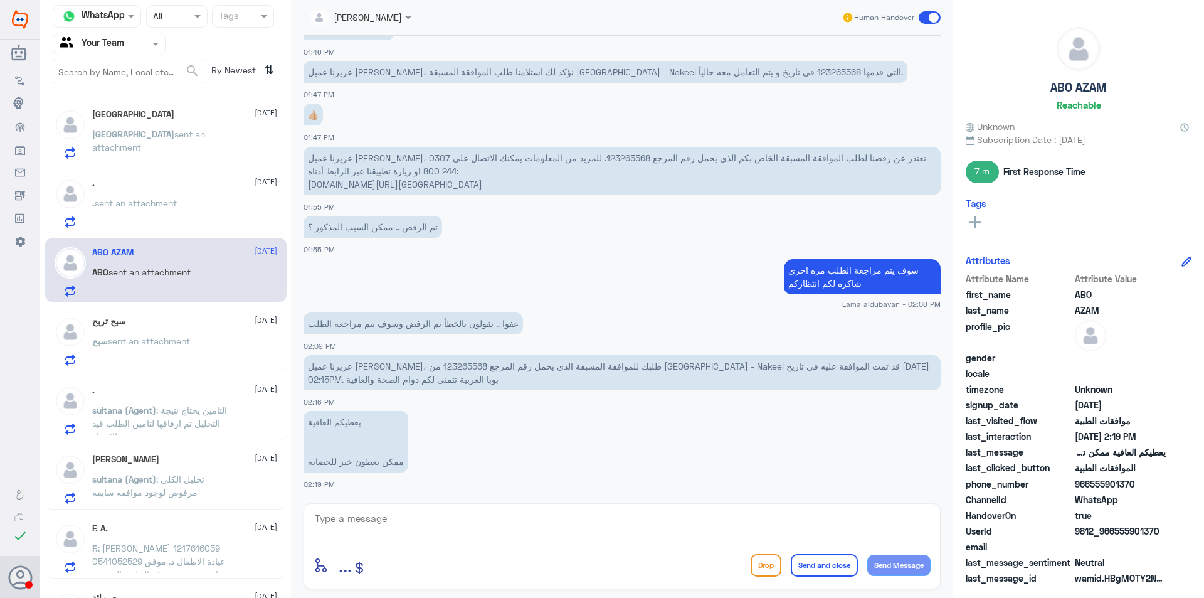
click at [352, 368] on p "عزيزنا عميل [PERSON_NAME]، طلبك للموافقة المسبقة الذي يحمل رقم المرجع 123265568…" at bounding box center [621, 372] width 637 height 35
copy p "123265568"
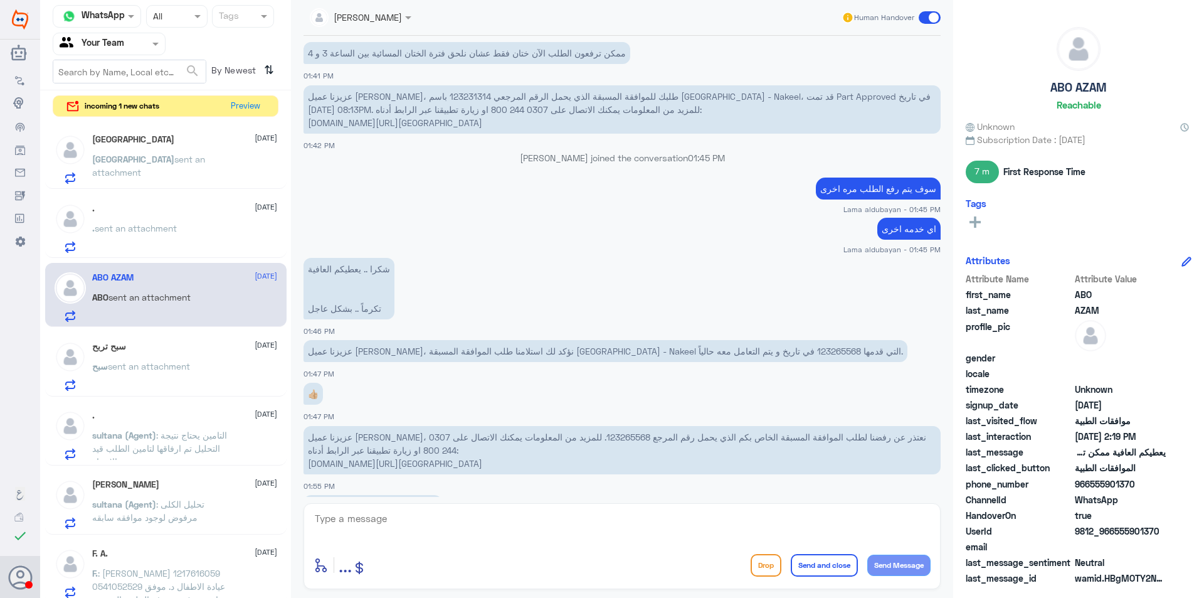
scroll to position [759, 0]
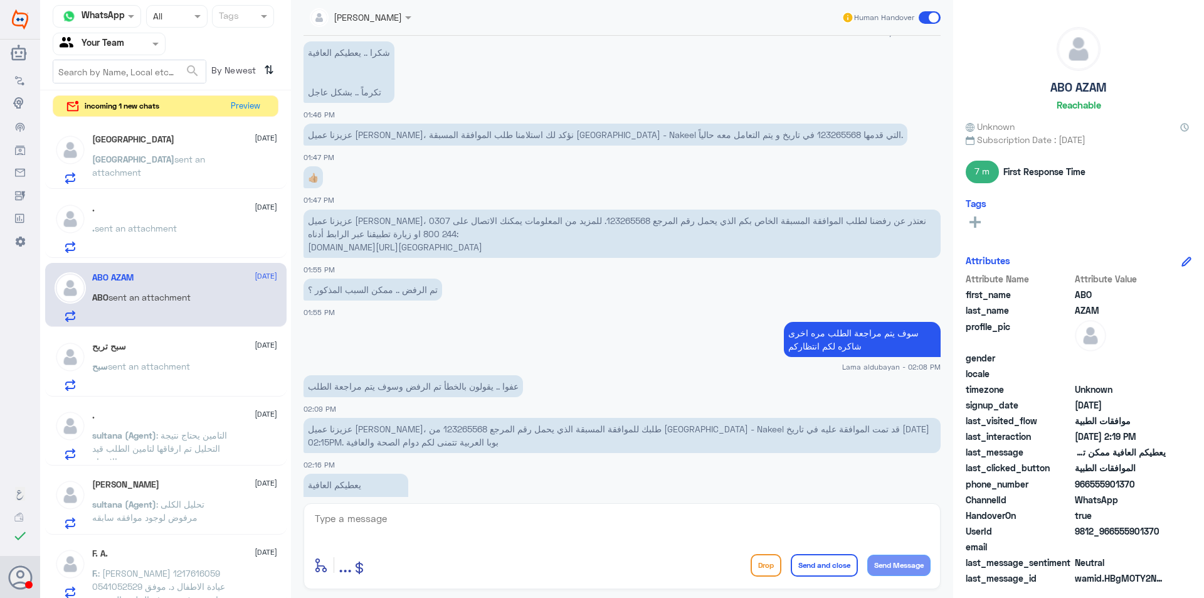
click at [212, 357] on div "سبح تربح [DATE] سبح sent an attachment" at bounding box center [184, 366] width 185 height 50
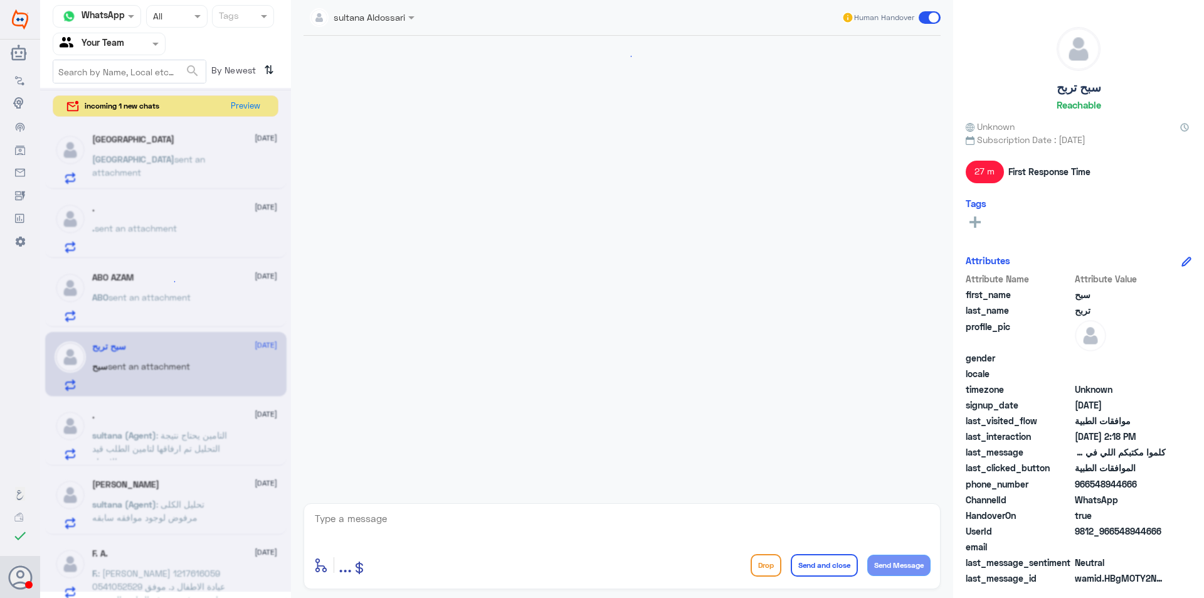
scroll to position [604, 0]
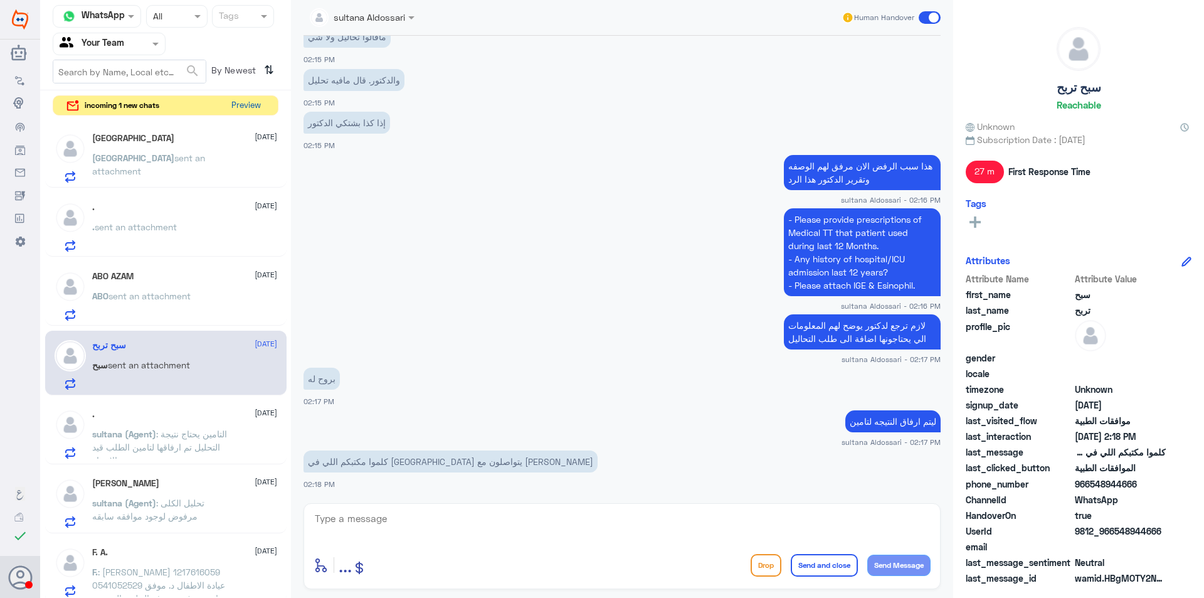
click at [243, 110] on button "Preview" at bounding box center [245, 105] width 39 height 19
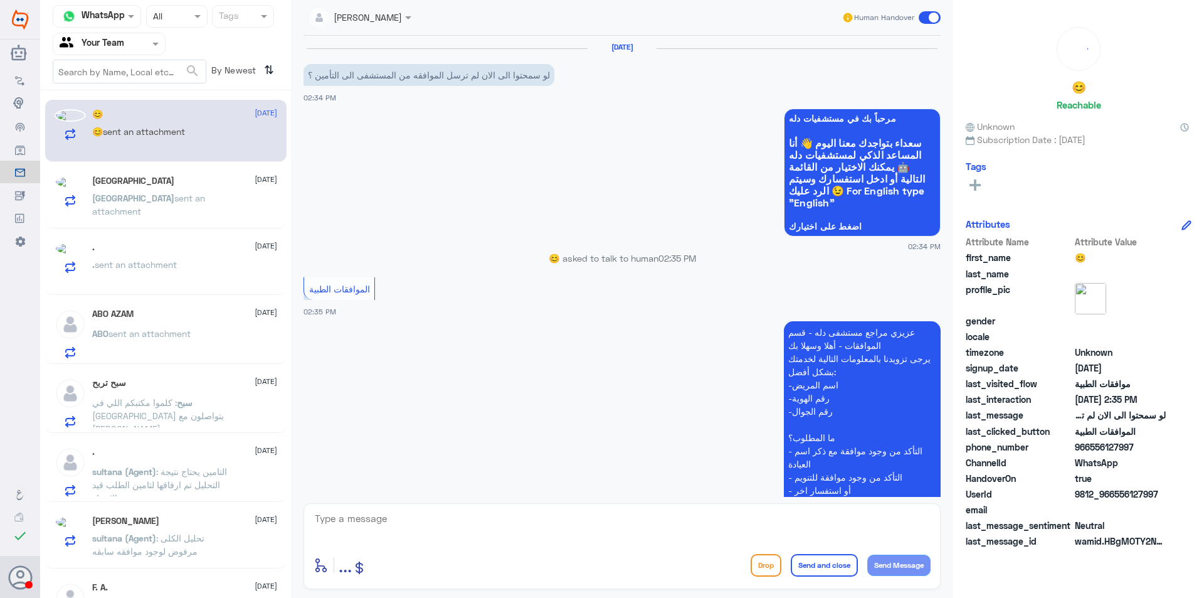
scroll to position [154, 0]
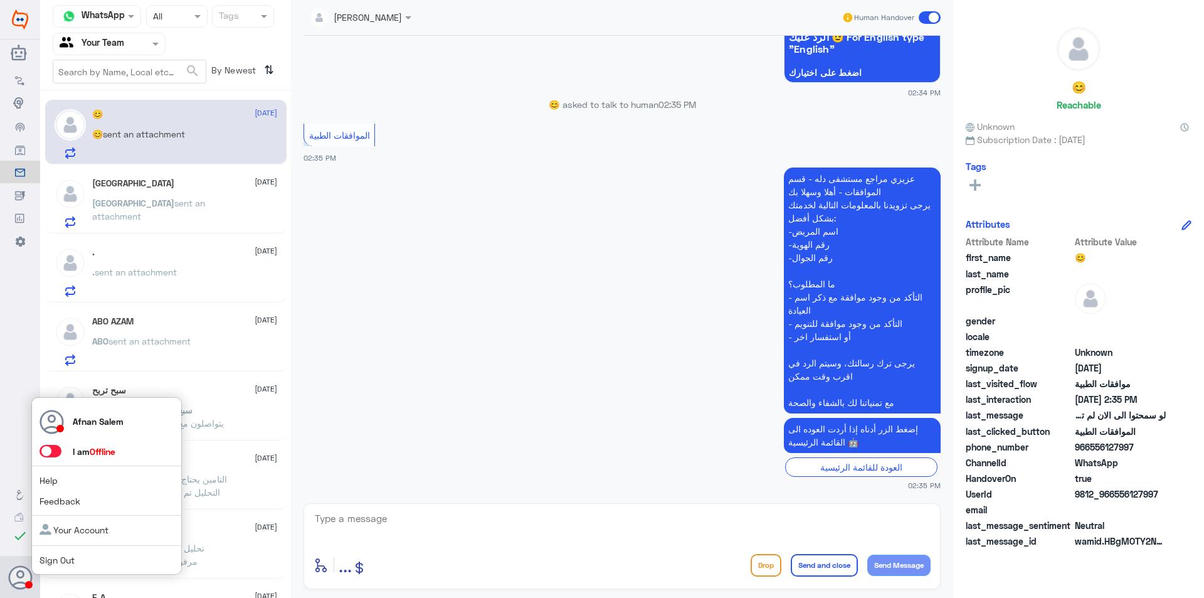
click at [53, 562] on link "Sign Out" at bounding box center [56, 559] width 35 height 11
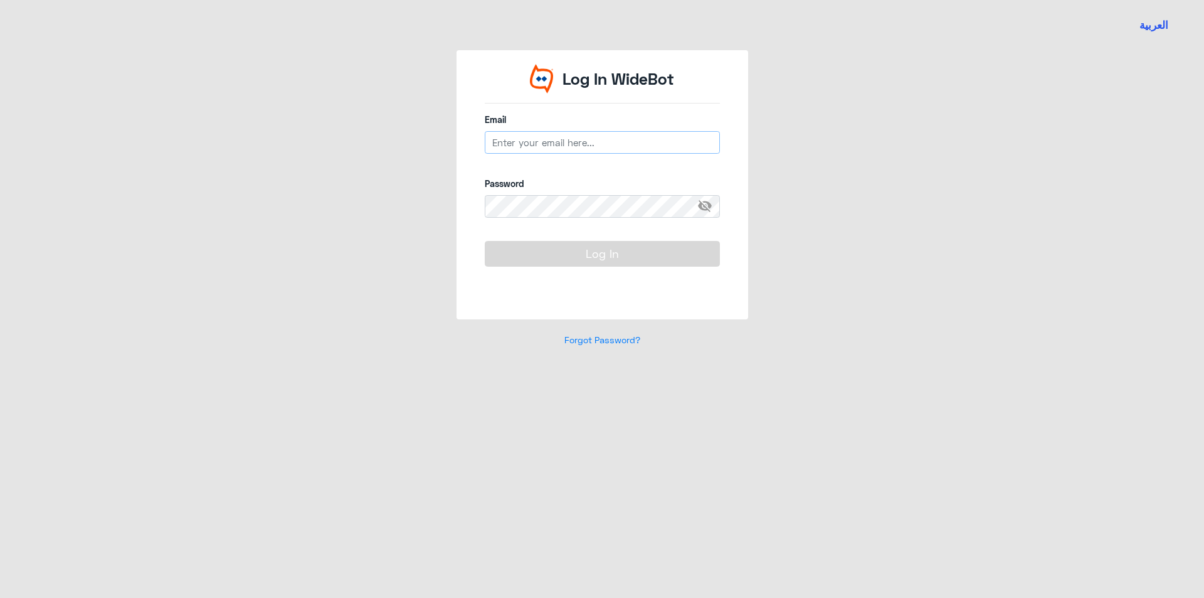
type input "[EMAIL_ADDRESS][DOMAIN_NAME]"
